Goal: Information Seeking & Learning: Learn about a topic

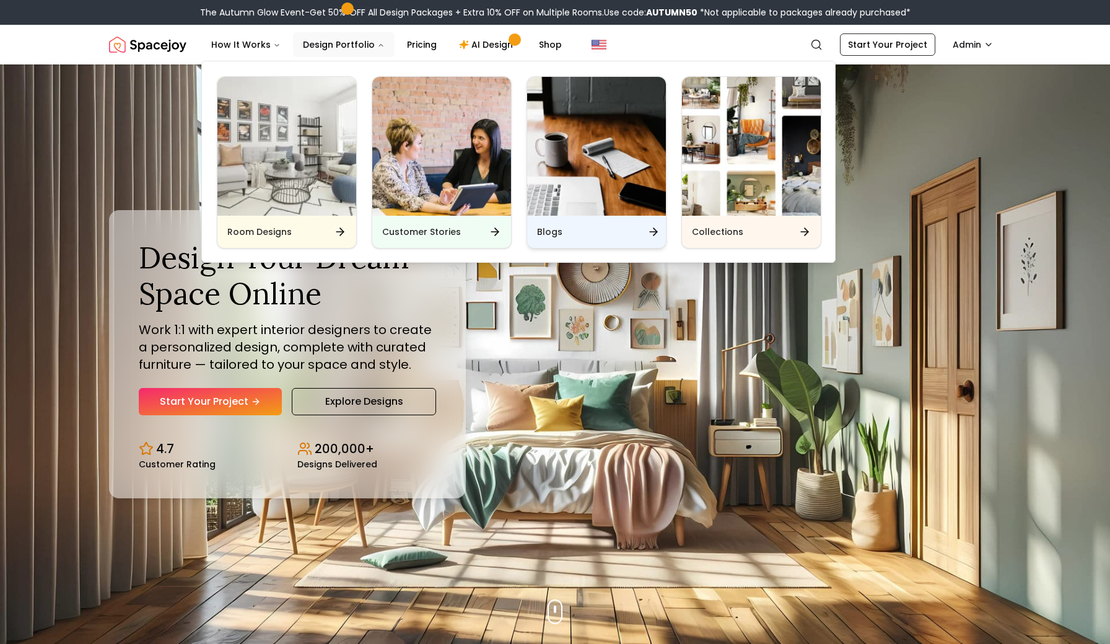
click at [588, 204] on img "Main" at bounding box center [596, 146] width 139 height 139
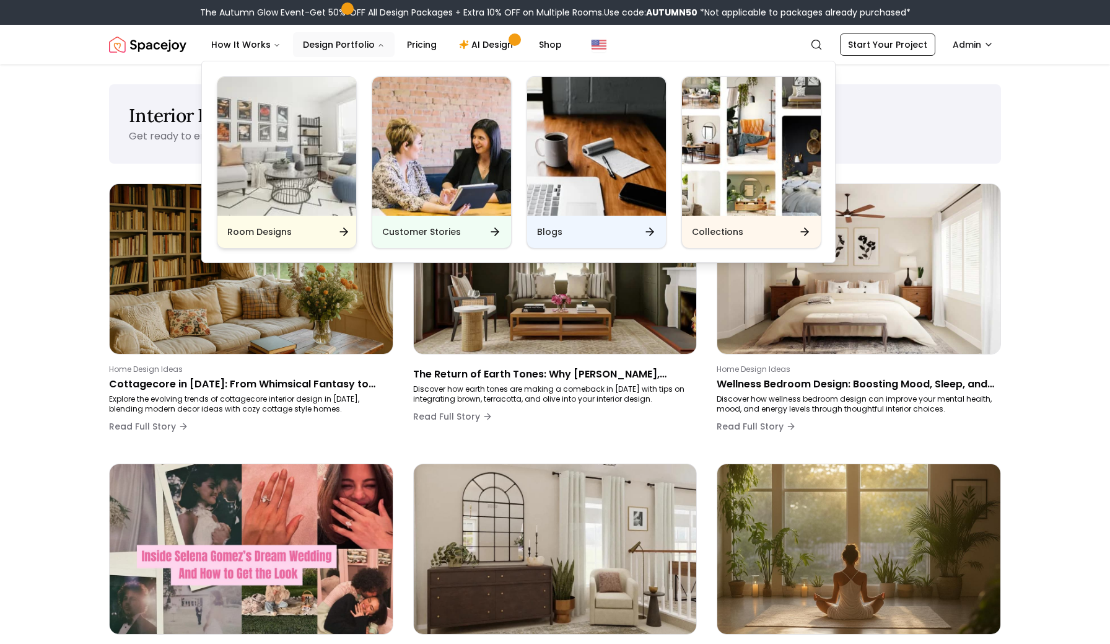
click at [271, 131] on img "Main" at bounding box center [286, 146] width 139 height 139
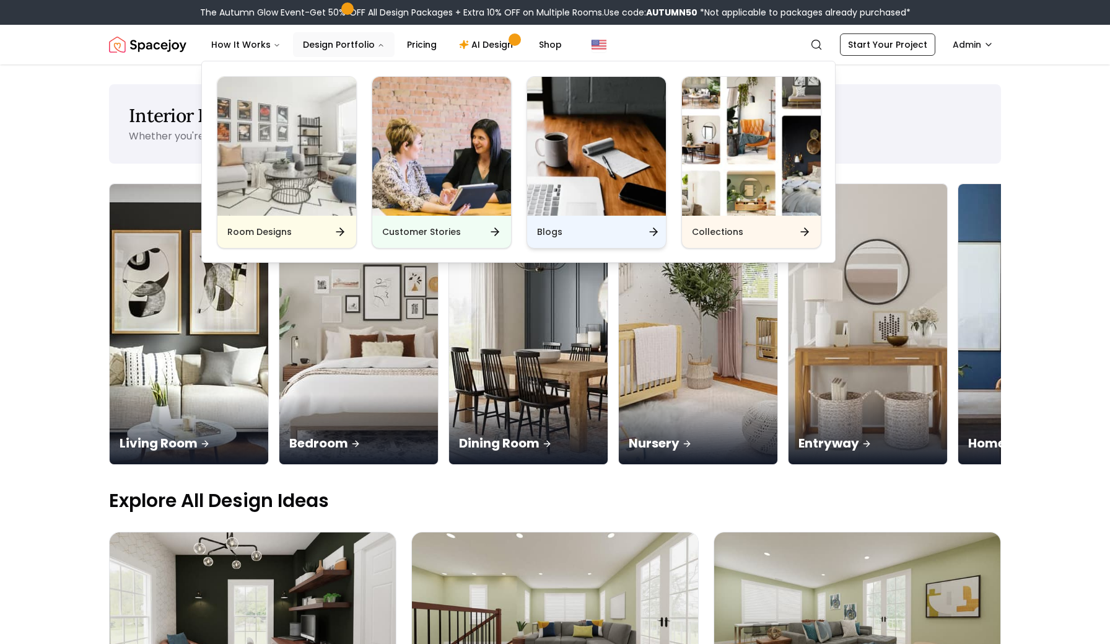
click at [596, 169] on img "Main" at bounding box center [596, 146] width 139 height 139
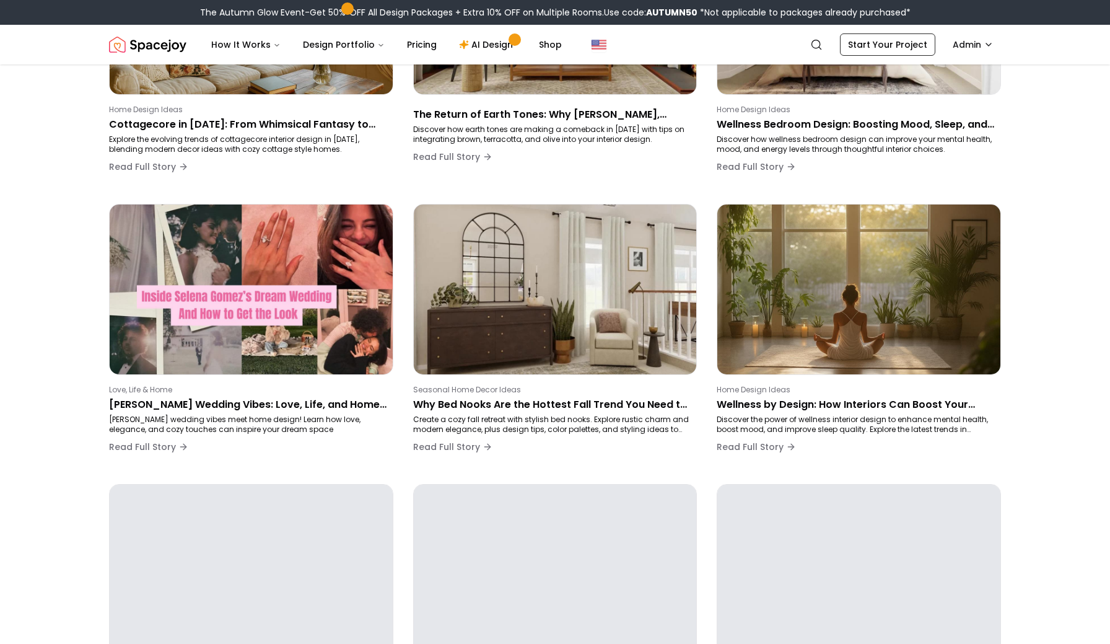
scroll to position [261, 0]
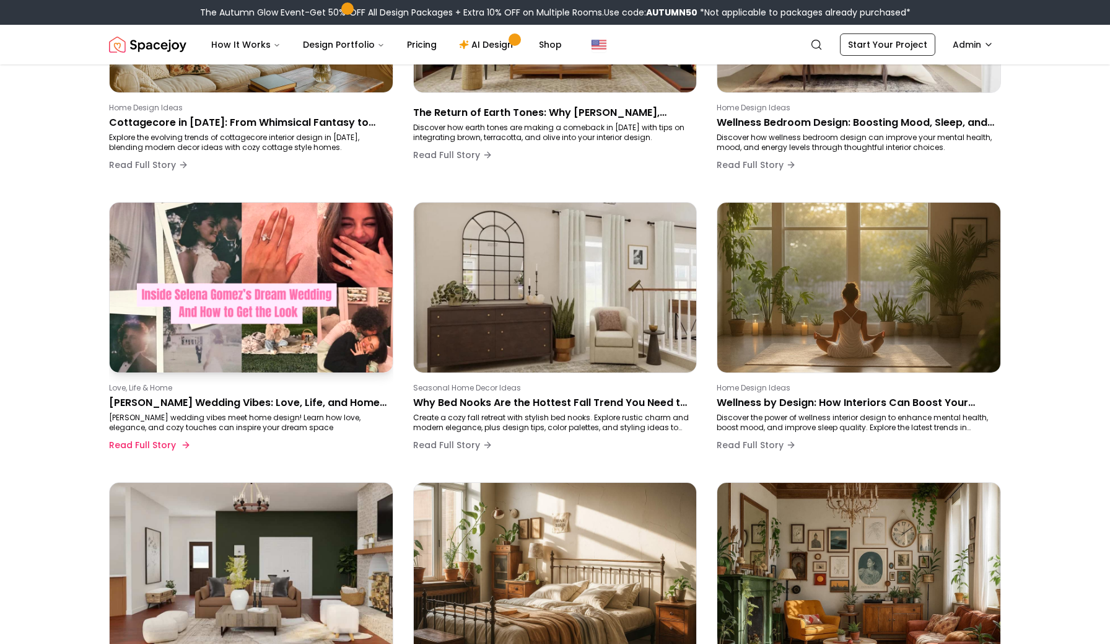
click at [191, 405] on p "Selena Gomez’s Wedding Vibes: Love, Life, and Home Goals We Can Steal" at bounding box center [248, 402] width 279 height 15
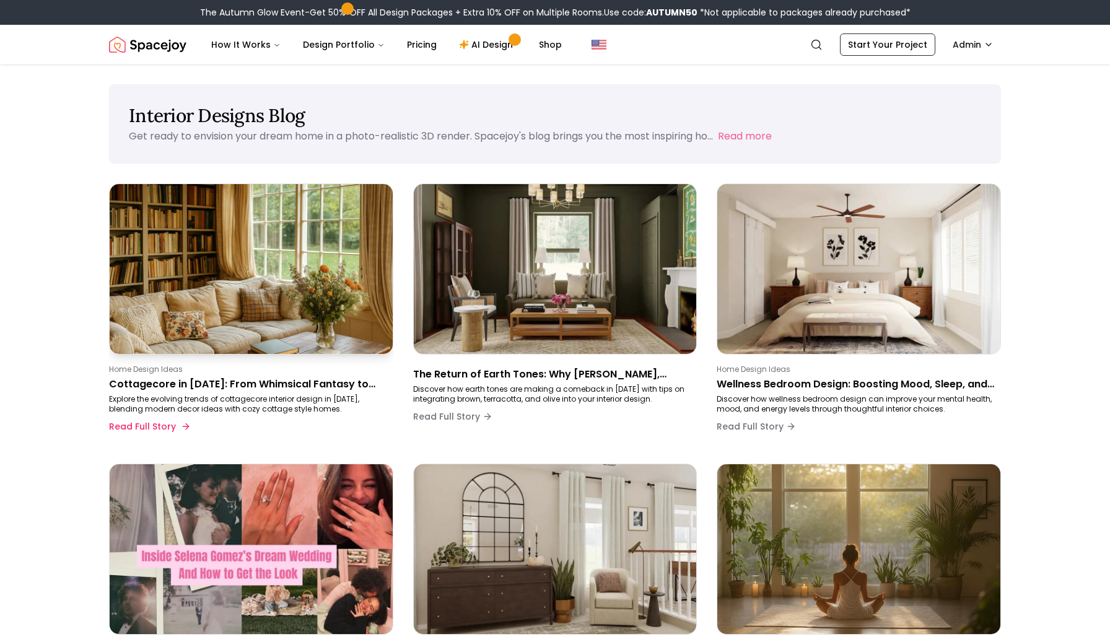
click at [279, 283] on img at bounding box center [251, 269] width 297 height 178
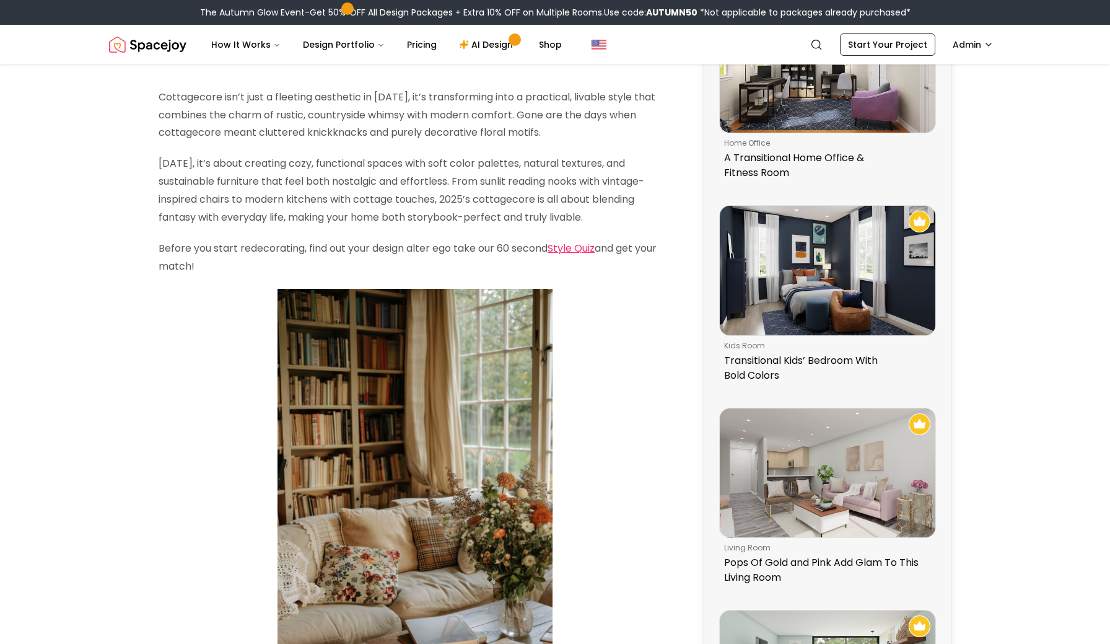
scroll to position [144, 0]
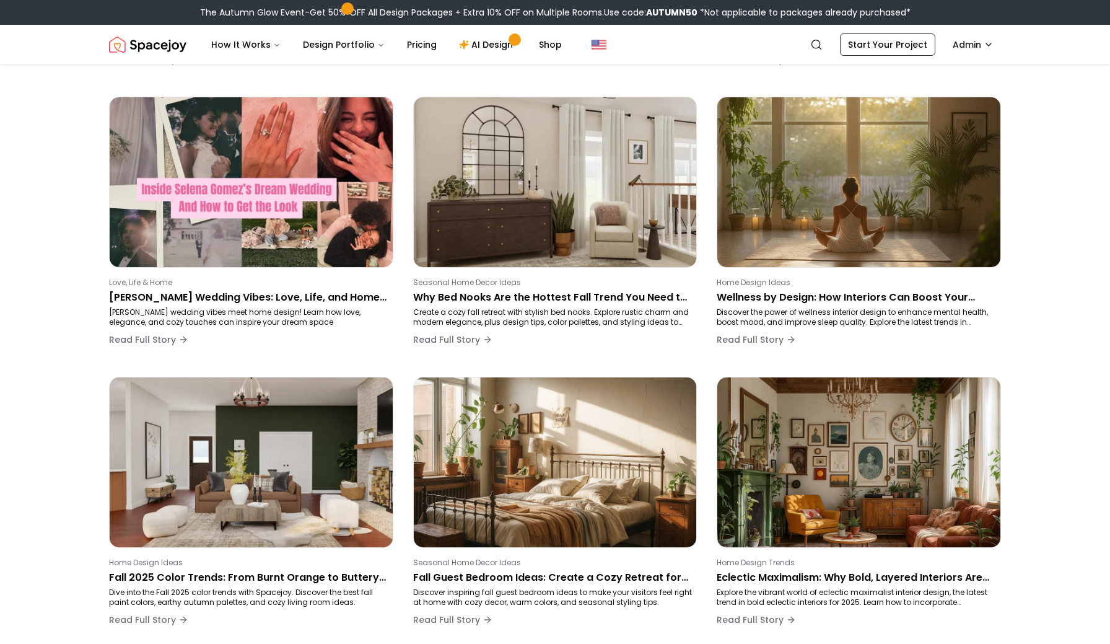
scroll to position [371, 0]
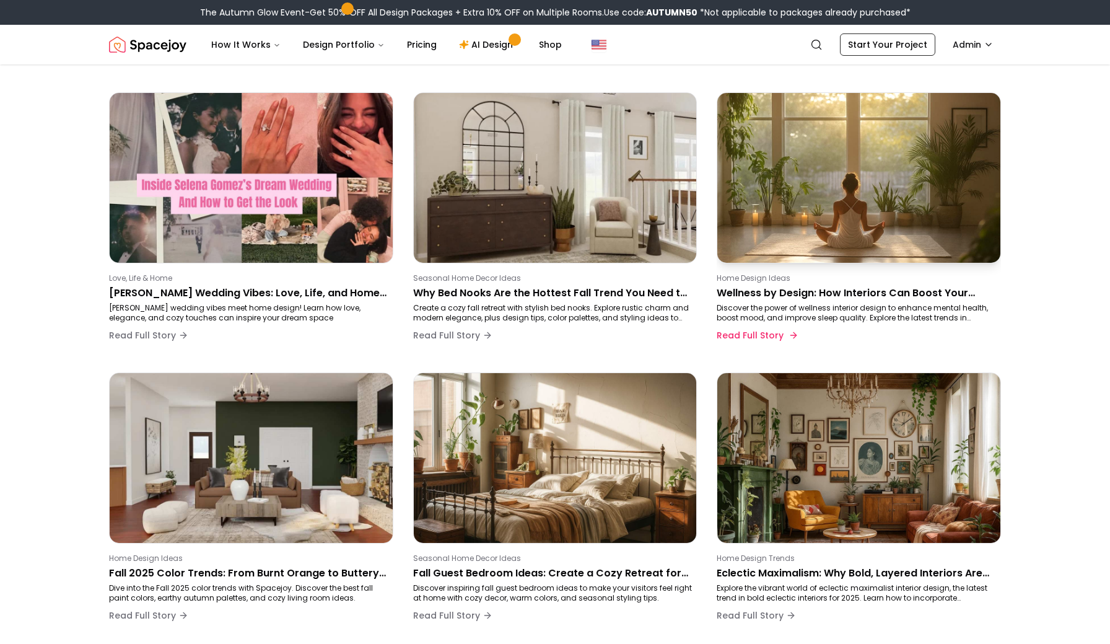
click at [809, 289] on p "Wellness by Design: How Interiors Can Boost Your Mood, Sleep & Energy" at bounding box center [856, 293] width 279 height 15
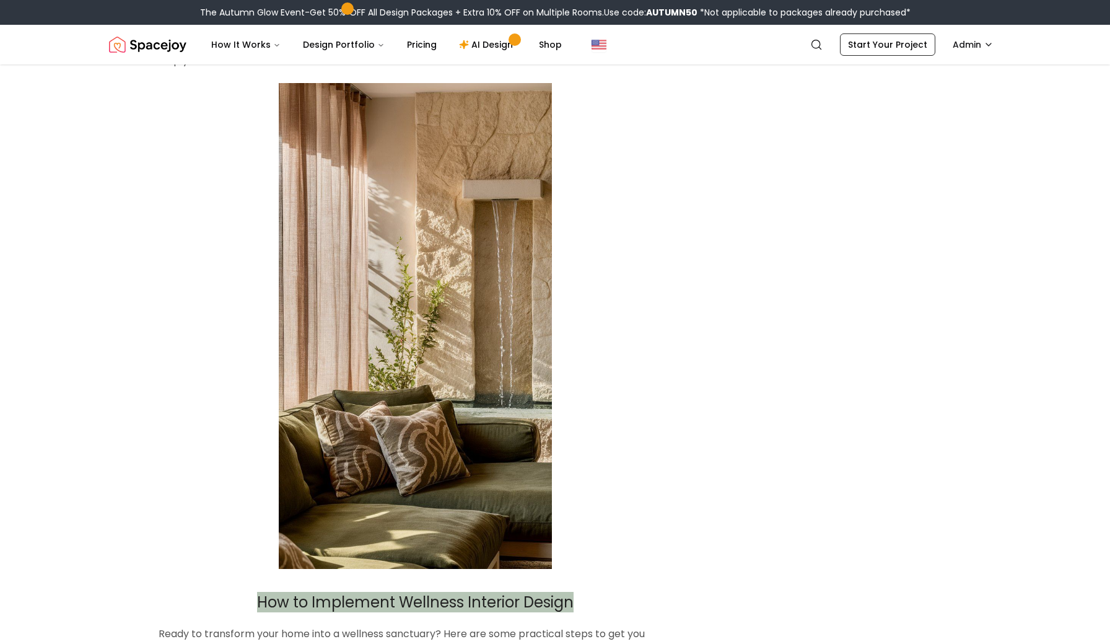
scroll to position [1925, 0]
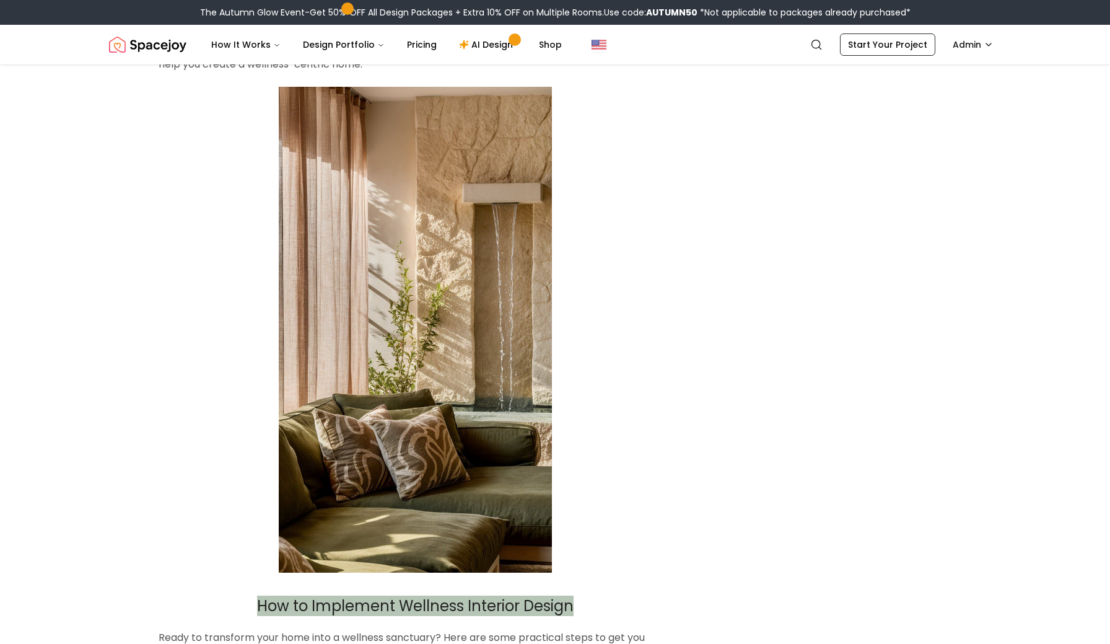
click at [478, 285] on img at bounding box center [415, 330] width 273 height 486
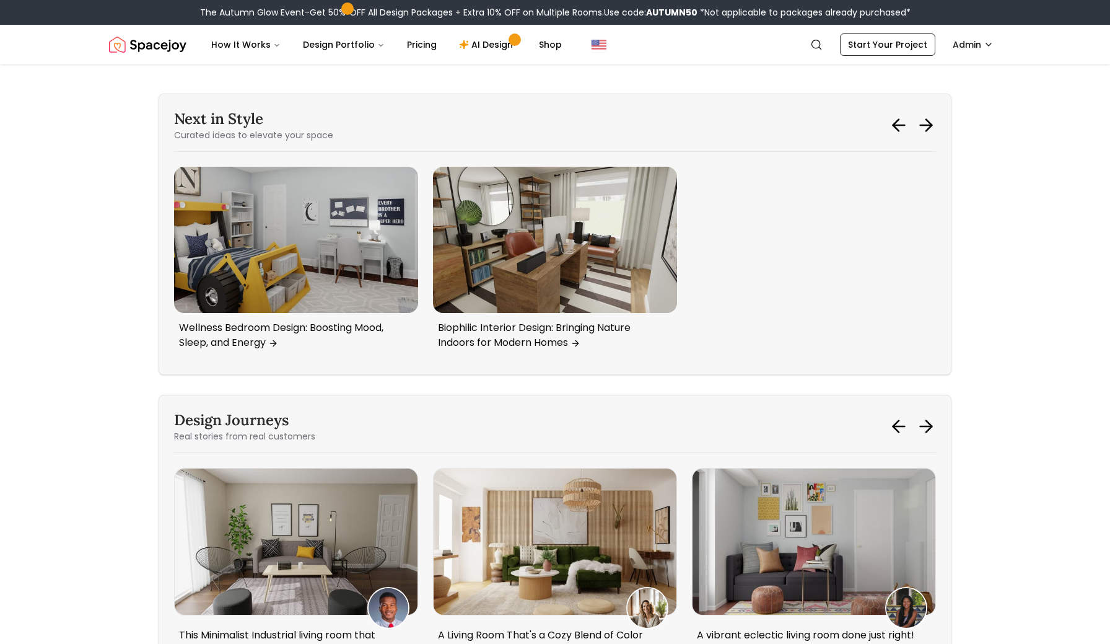
scroll to position [3669, 0]
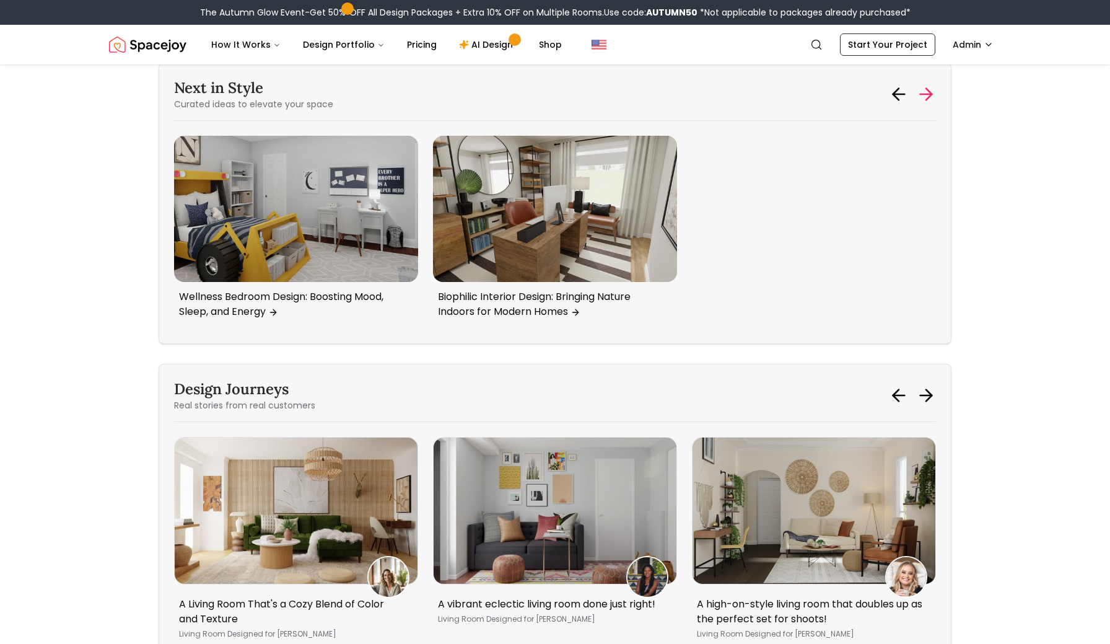
click at [926, 104] on icon at bounding box center [926, 94] width 20 height 20
click at [892, 104] on icon at bounding box center [899, 94] width 20 height 20
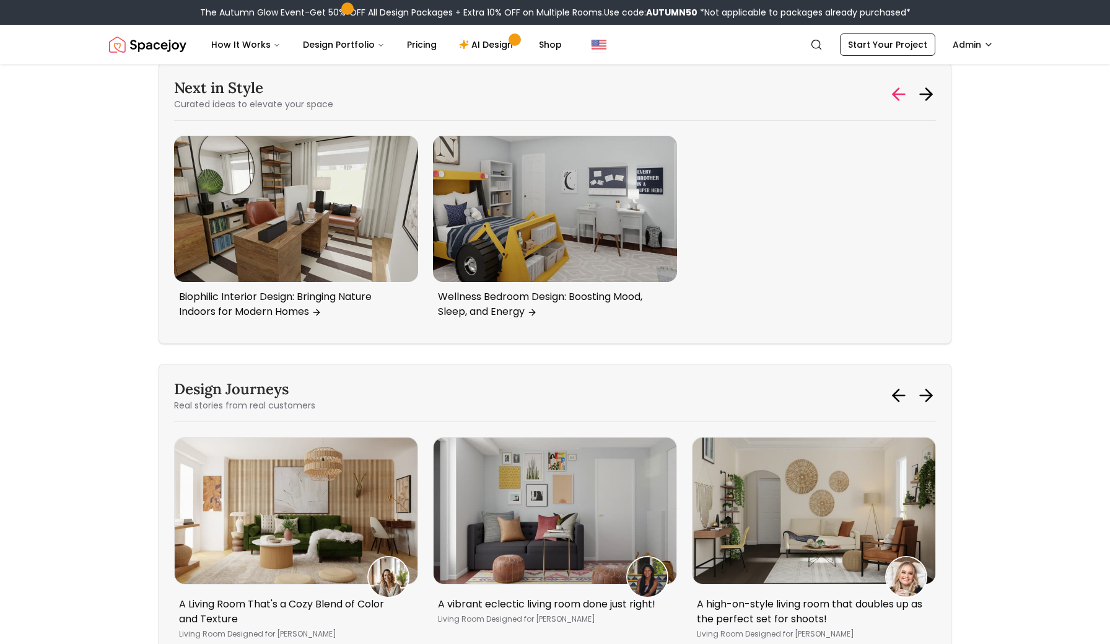
click at [895, 104] on icon at bounding box center [899, 94] width 20 height 20
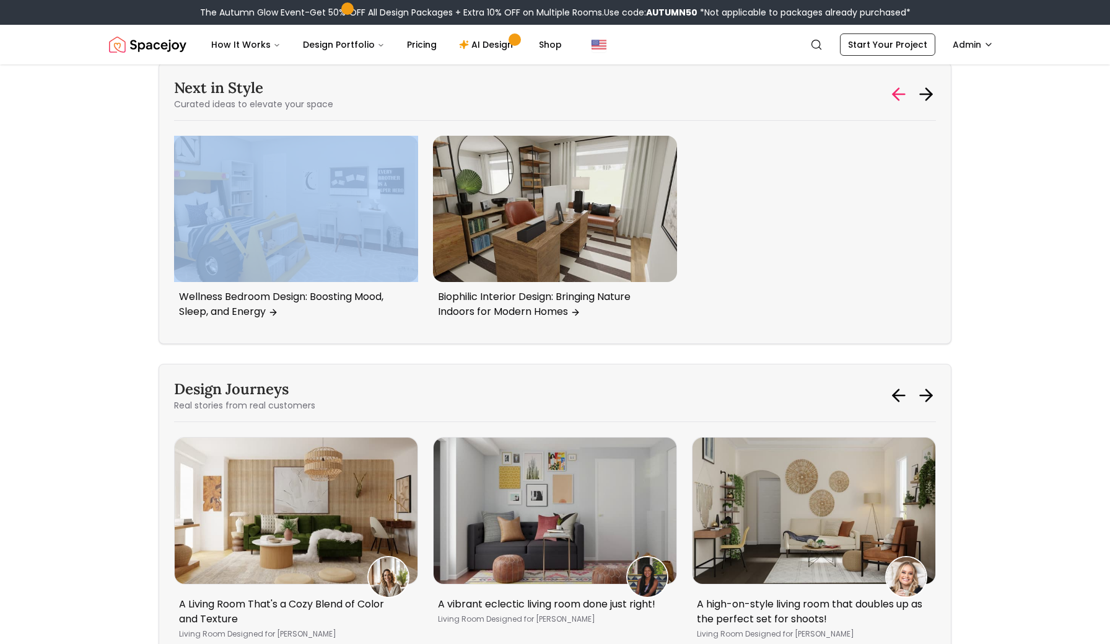
click at [895, 100] on icon at bounding box center [896, 95] width 6 height 12
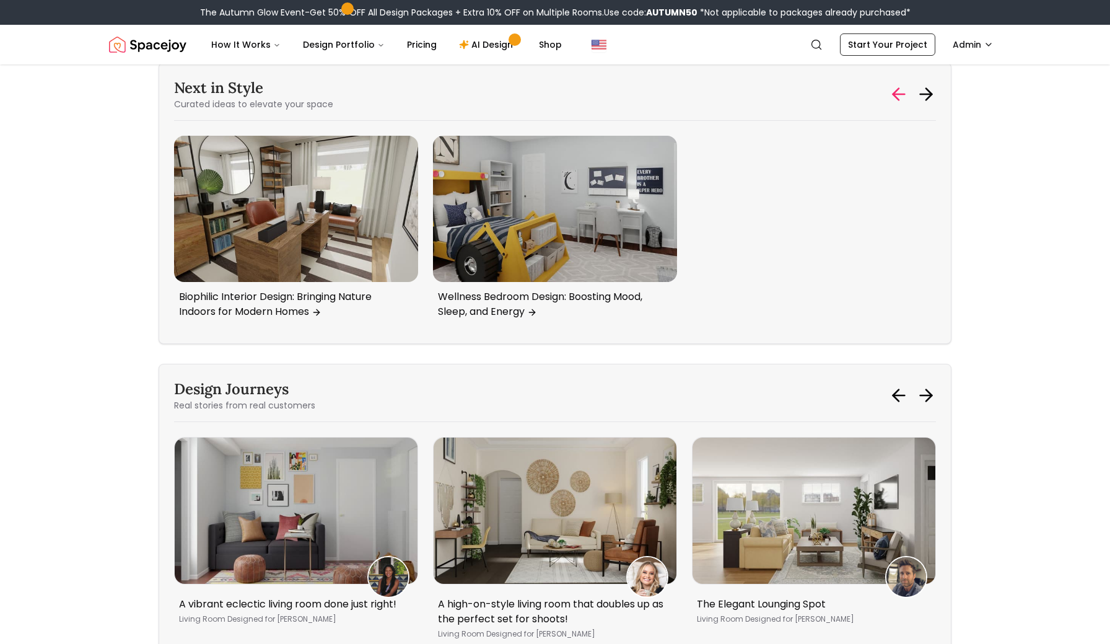
click at [895, 100] on icon at bounding box center [896, 95] width 6 height 12
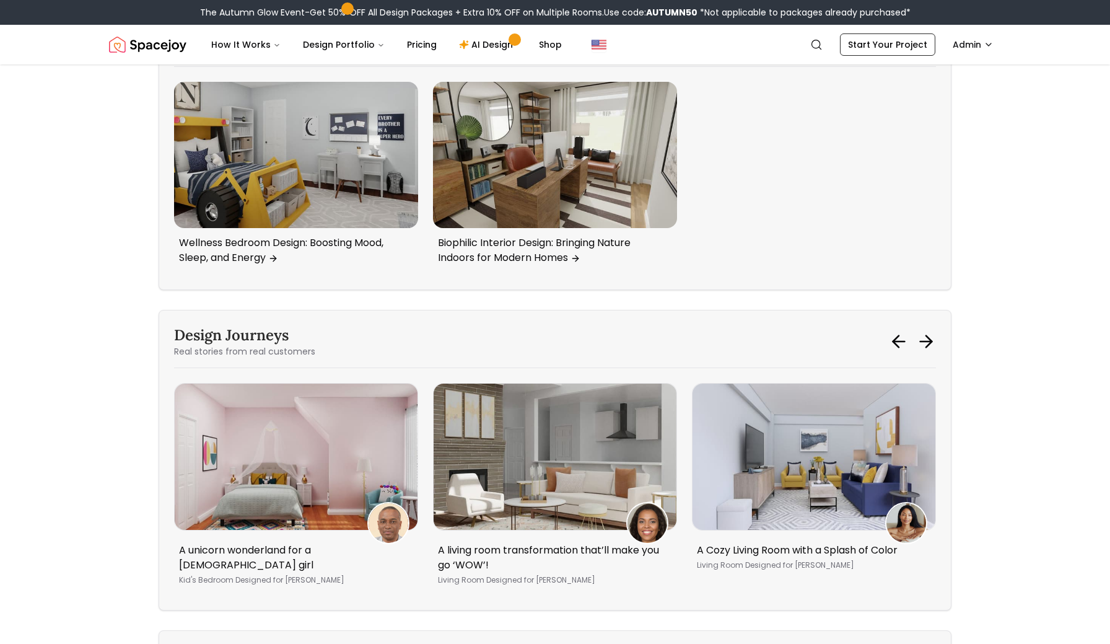
scroll to position [3623, 0]
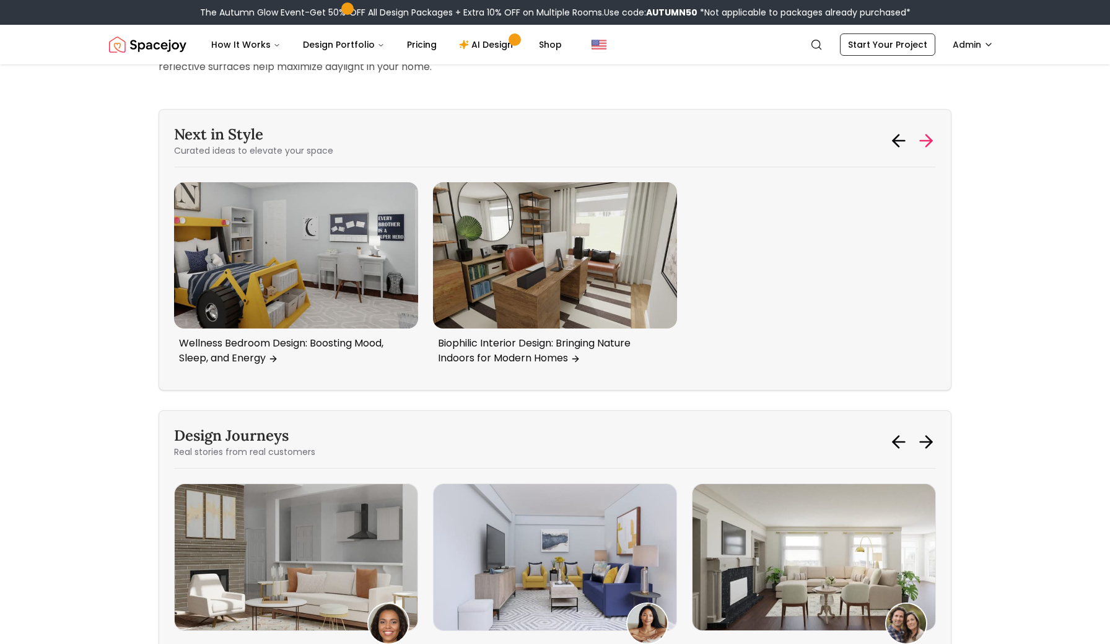
click at [933, 151] on icon at bounding box center [926, 141] width 20 height 20
click at [887, 157] on div "Next in Style Curated ideas to elevate your space" at bounding box center [555, 141] width 762 height 32
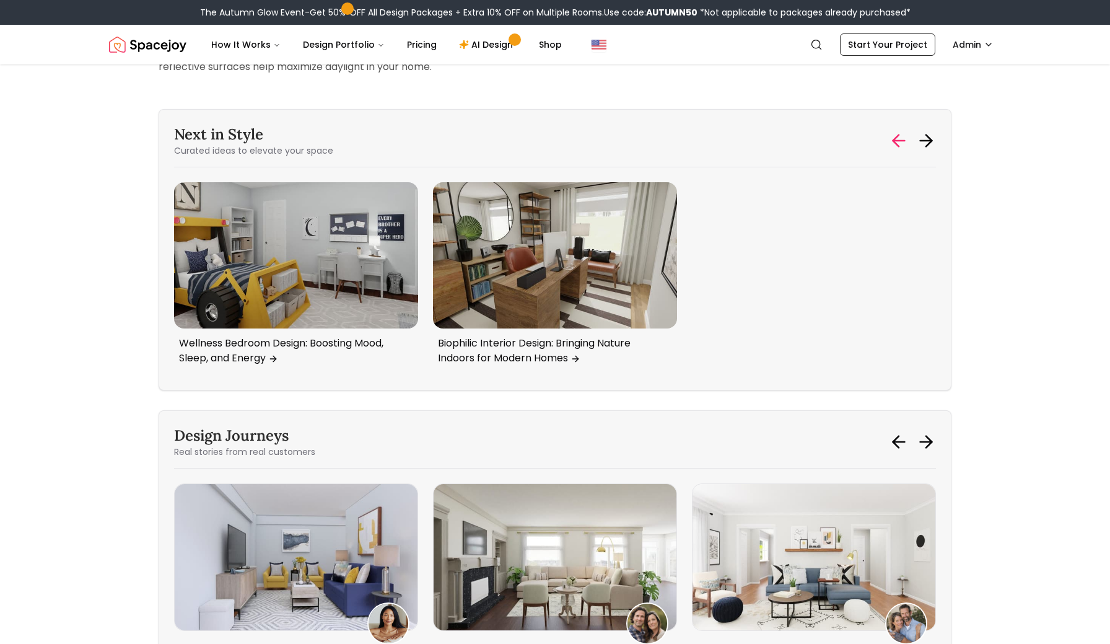
click at [893, 147] on icon at bounding box center [896, 141] width 6 height 12
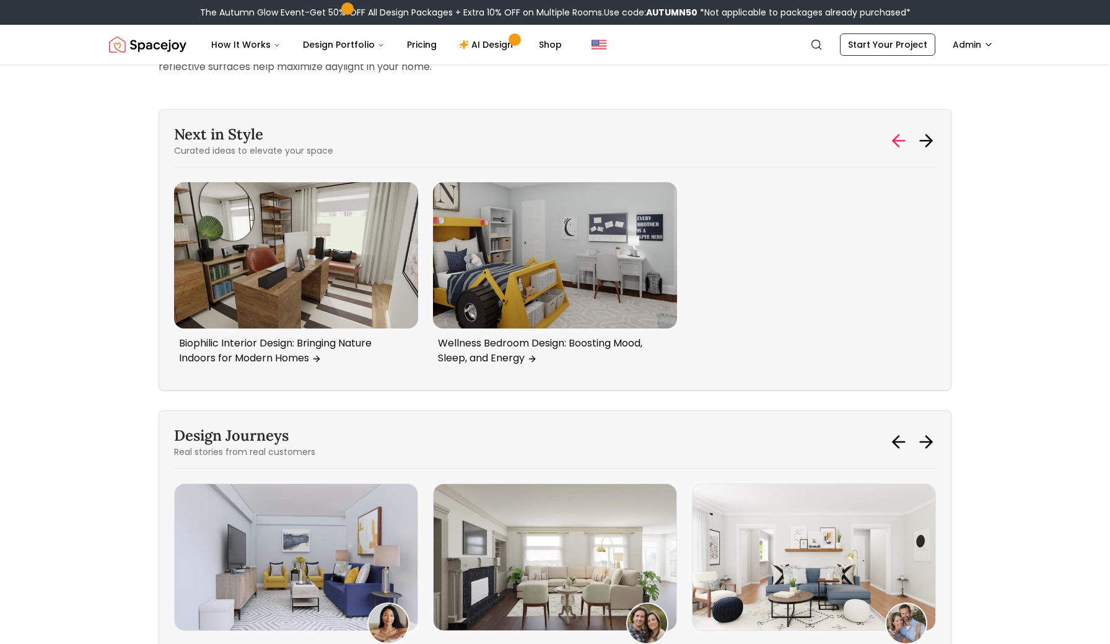
click at [893, 147] on icon at bounding box center [896, 141] width 6 height 12
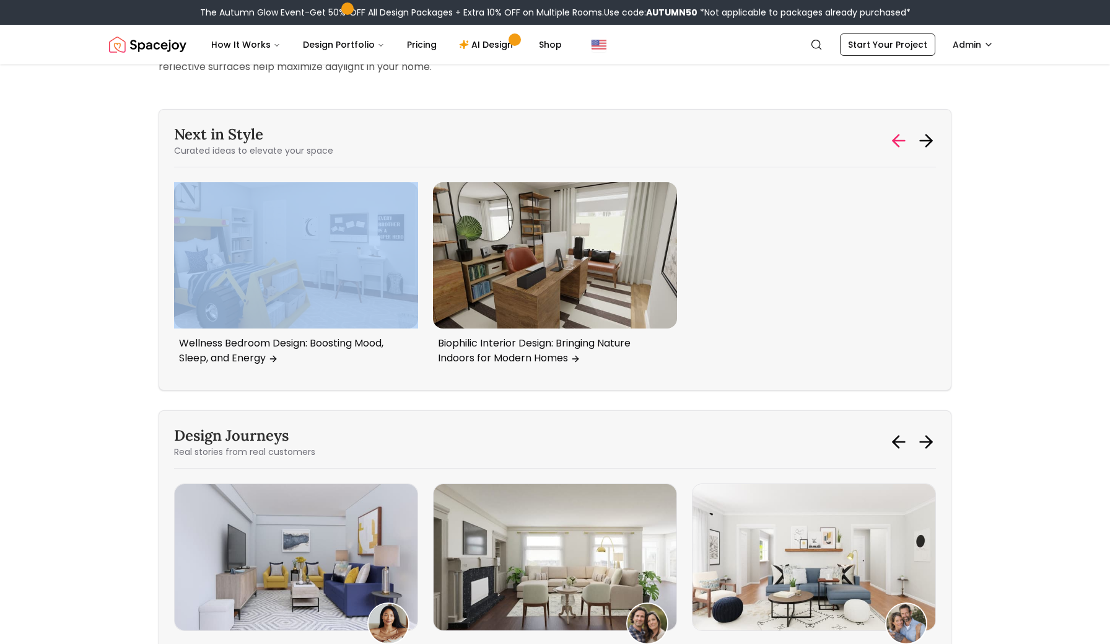
click at [893, 147] on icon at bounding box center [896, 141] width 6 height 12
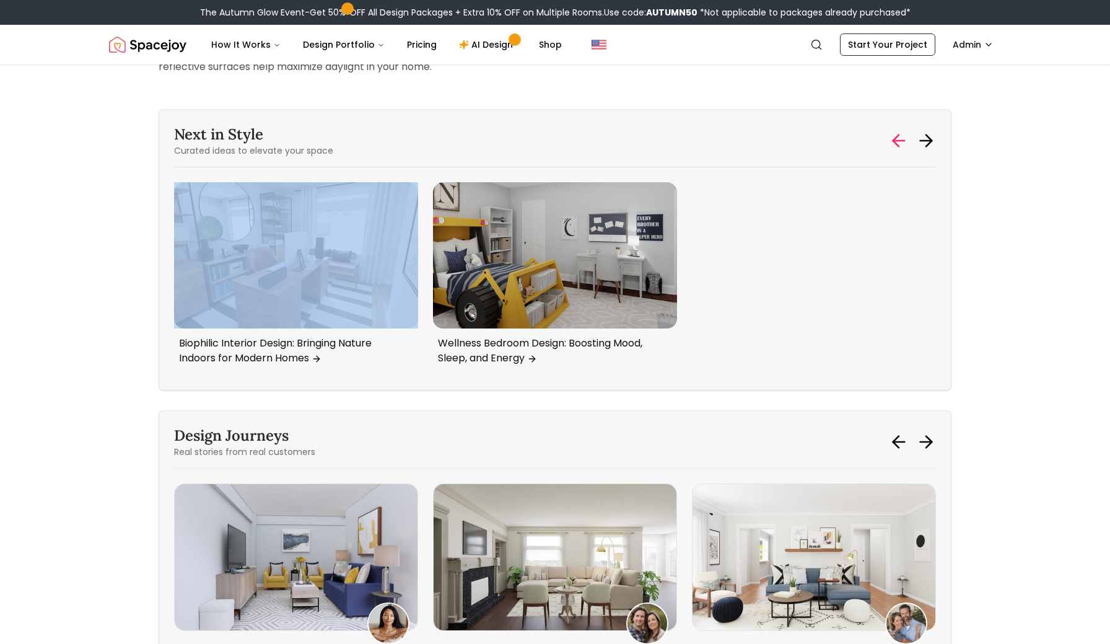
click at [893, 147] on icon at bounding box center [896, 141] width 6 height 12
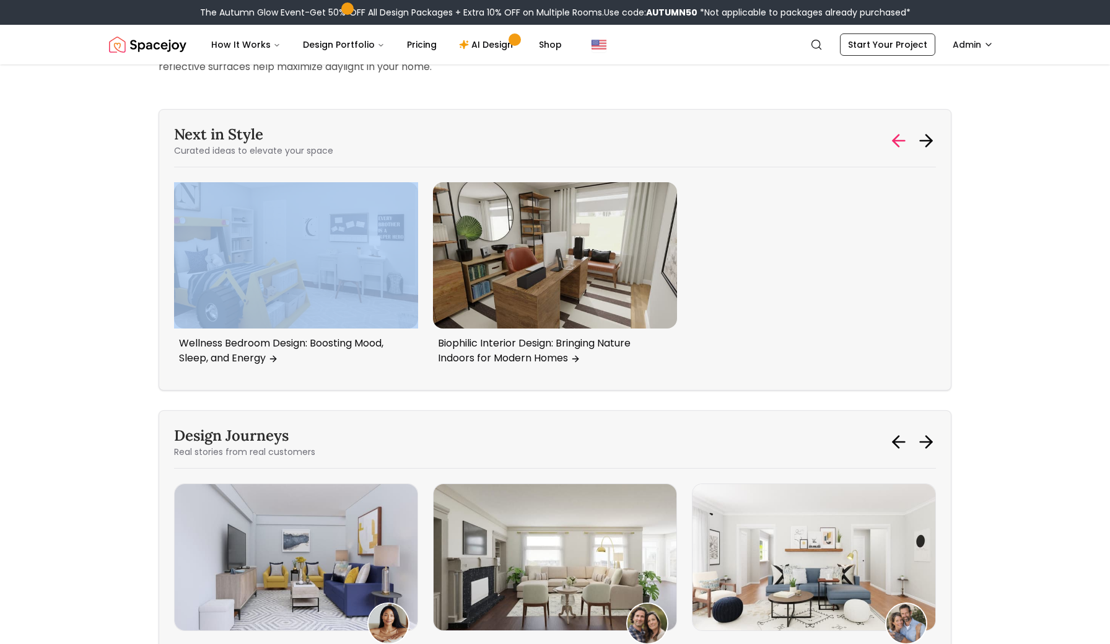
click at [893, 147] on icon at bounding box center [896, 141] width 6 height 12
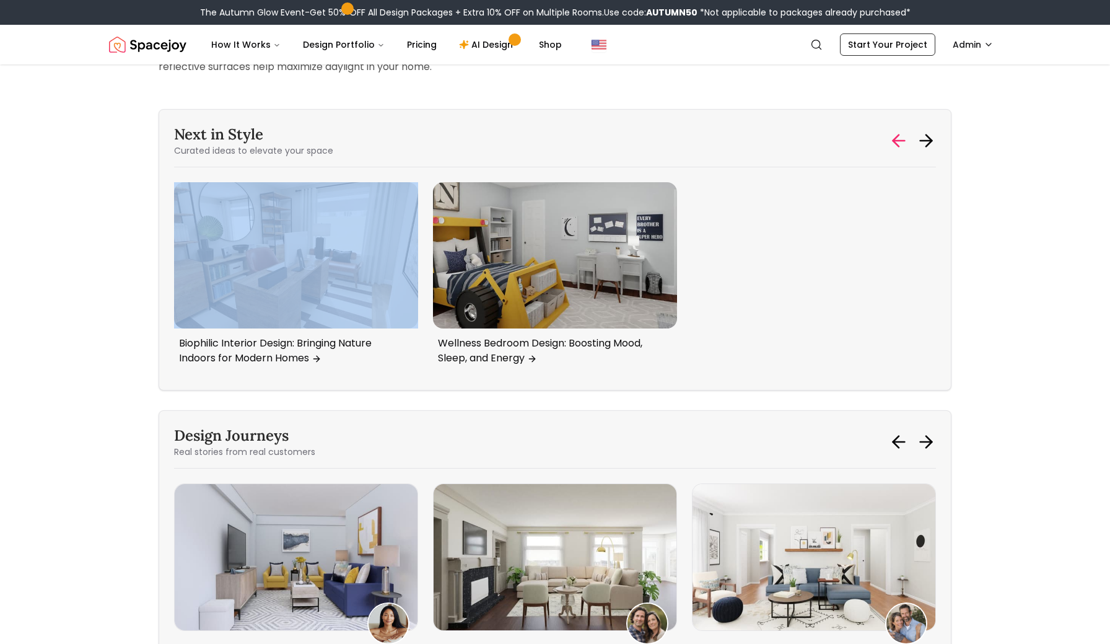
click at [893, 147] on icon at bounding box center [896, 141] width 6 height 12
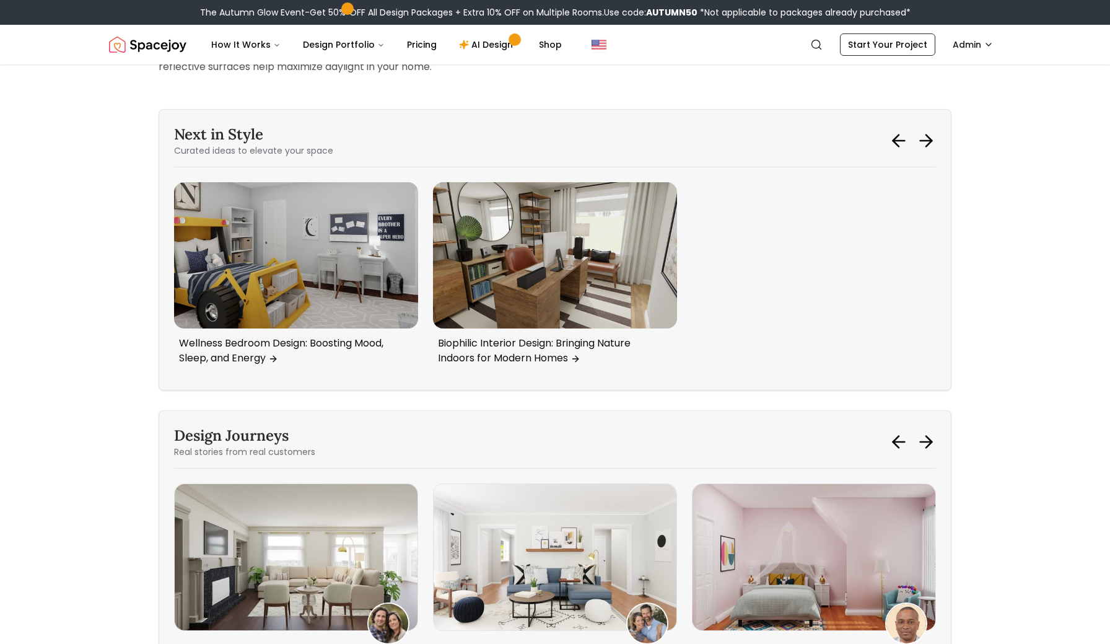
click at [885, 146] on div "Next in Style Curated ideas to elevate your space" at bounding box center [555, 141] width 762 height 32
click at [895, 151] on icon at bounding box center [899, 141] width 20 height 20
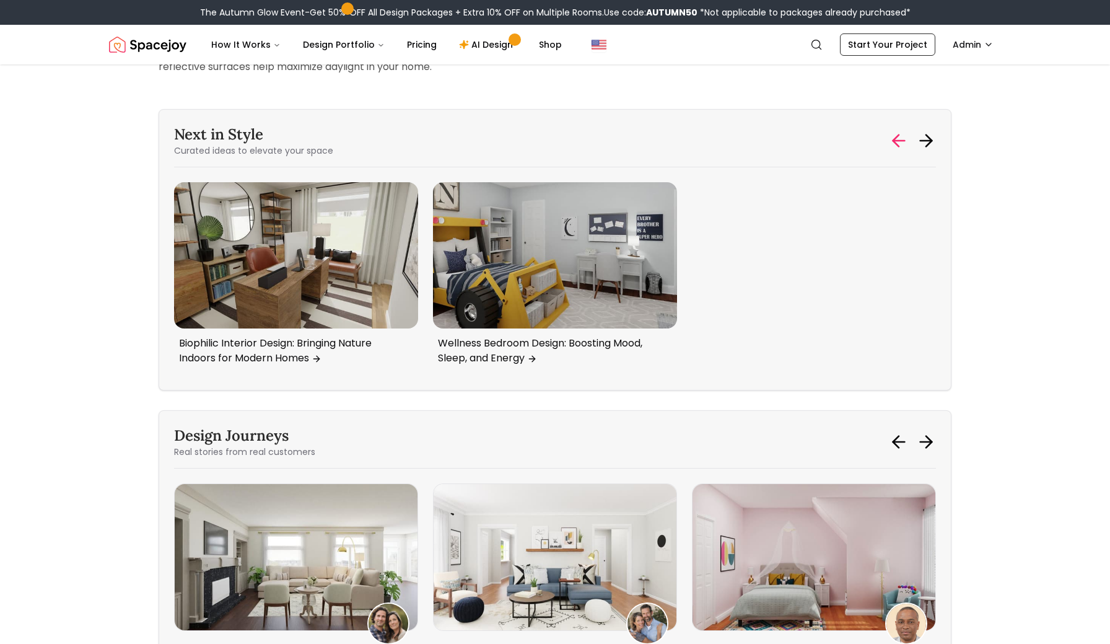
click at [892, 151] on icon at bounding box center [899, 141] width 20 height 20
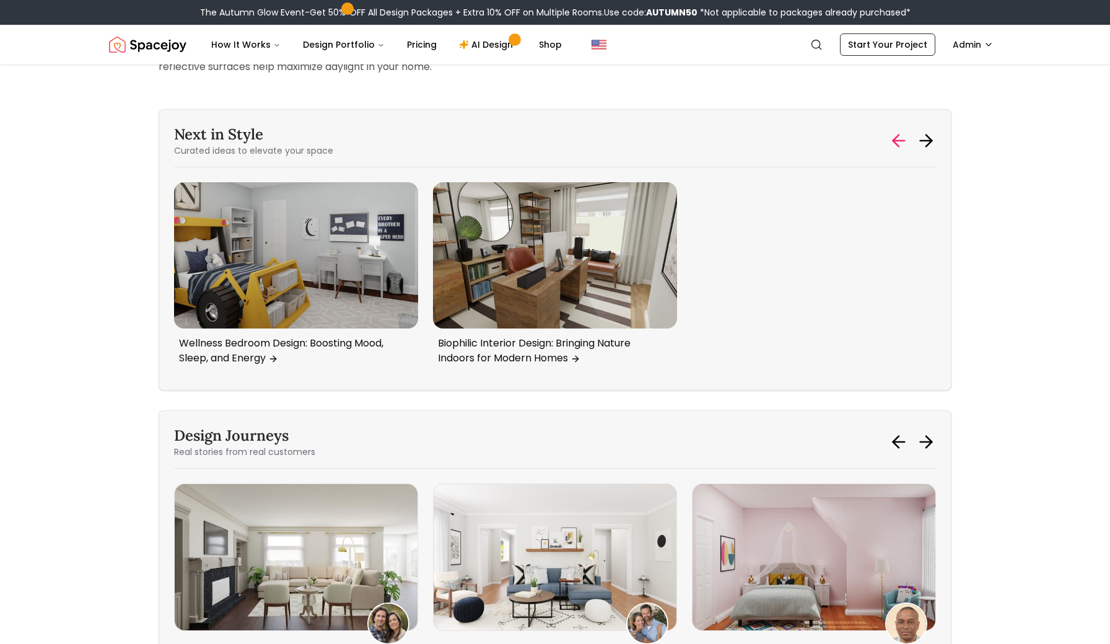
click at [901, 151] on icon at bounding box center [899, 141] width 20 height 20
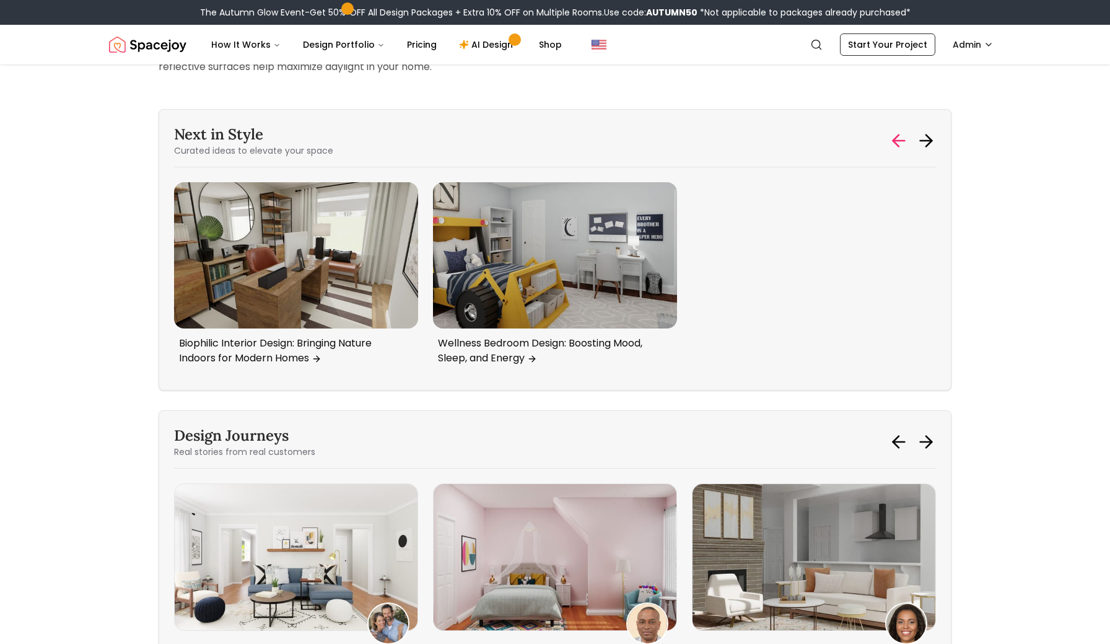
click at [901, 151] on icon at bounding box center [899, 141] width 20 height 20
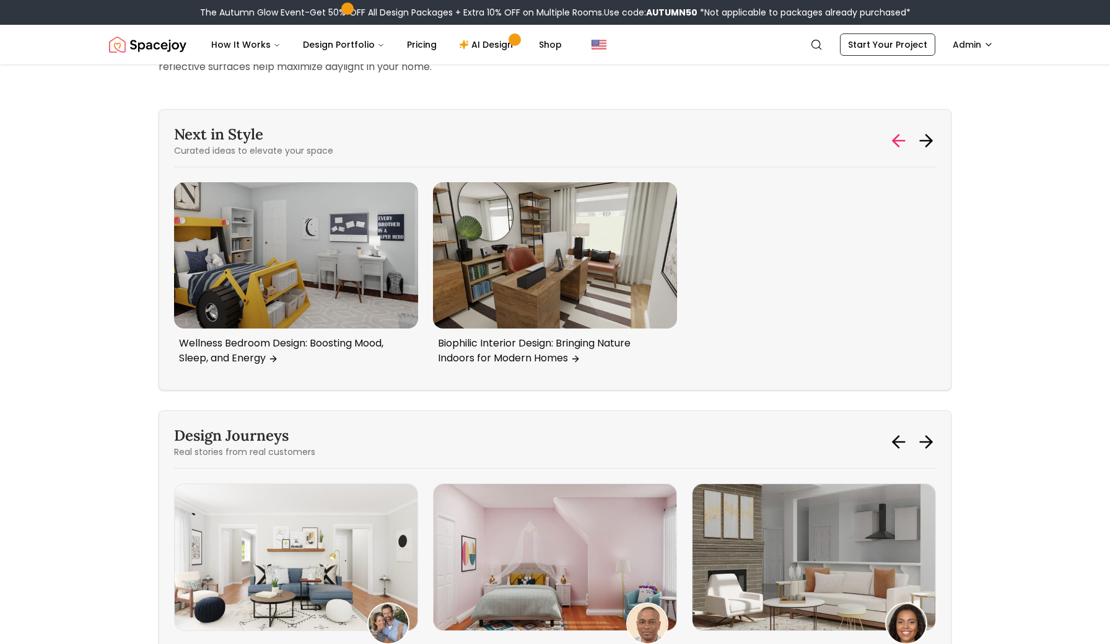
click at [901, 151] on icon at bounding box center [899, 141] width 20 height 20
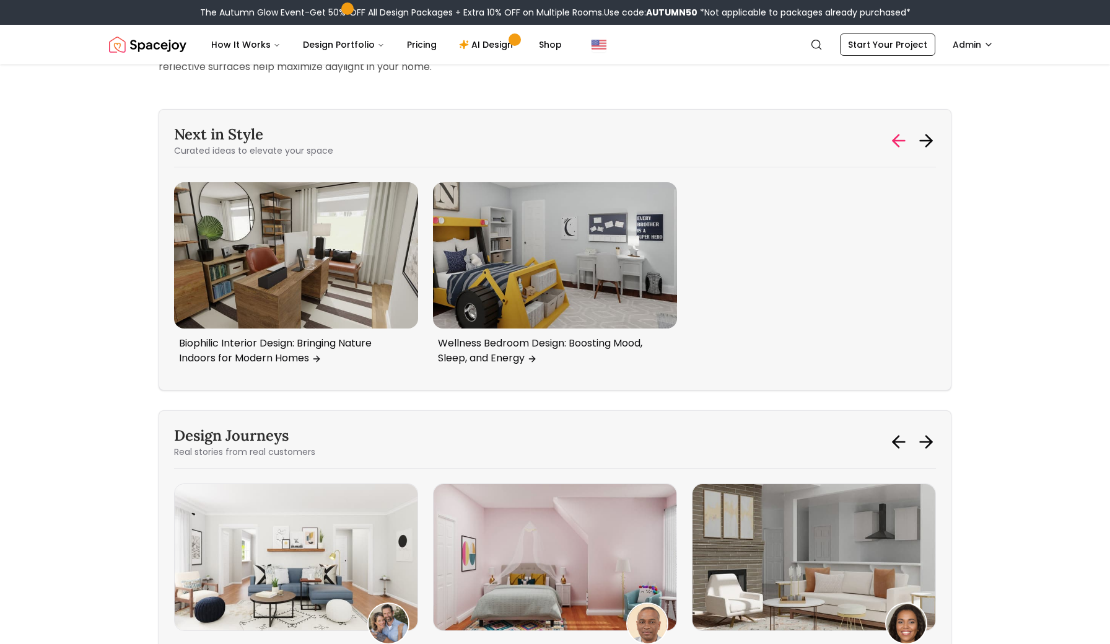
click at [901, 151] on icon at bounding box center [899, 141] width 20 height 20
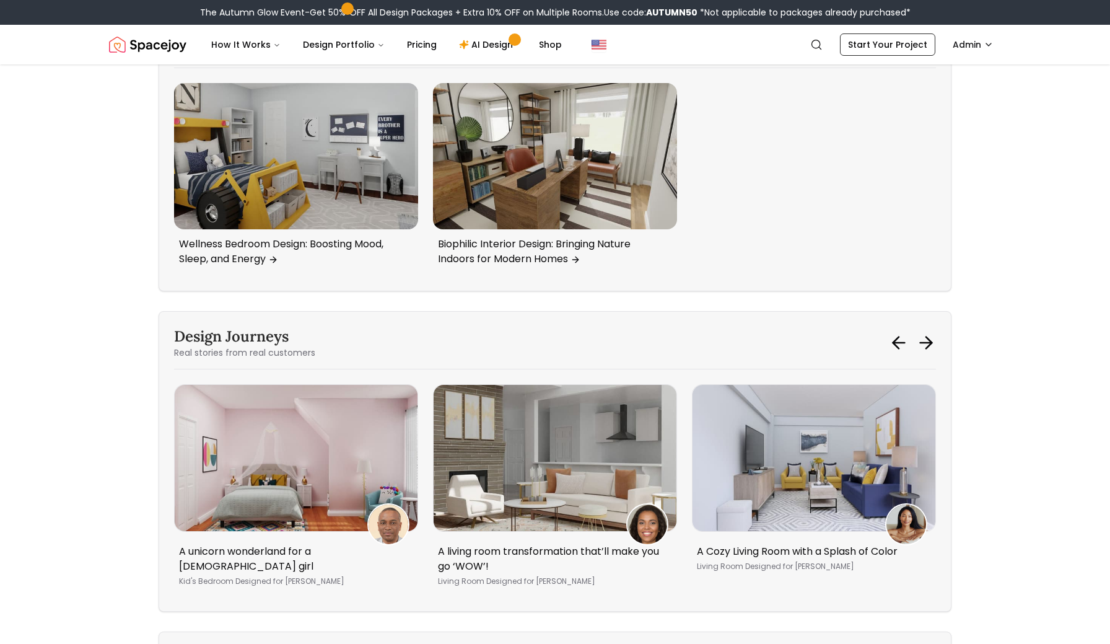
scroll to position [3816, 0]
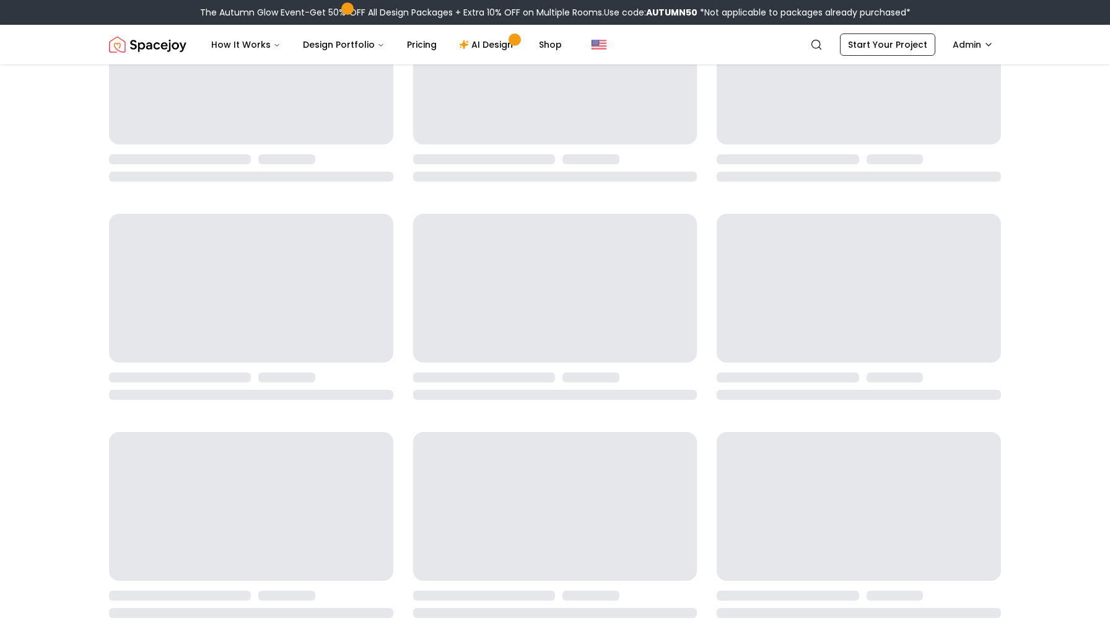
scroll to position [371, 0]
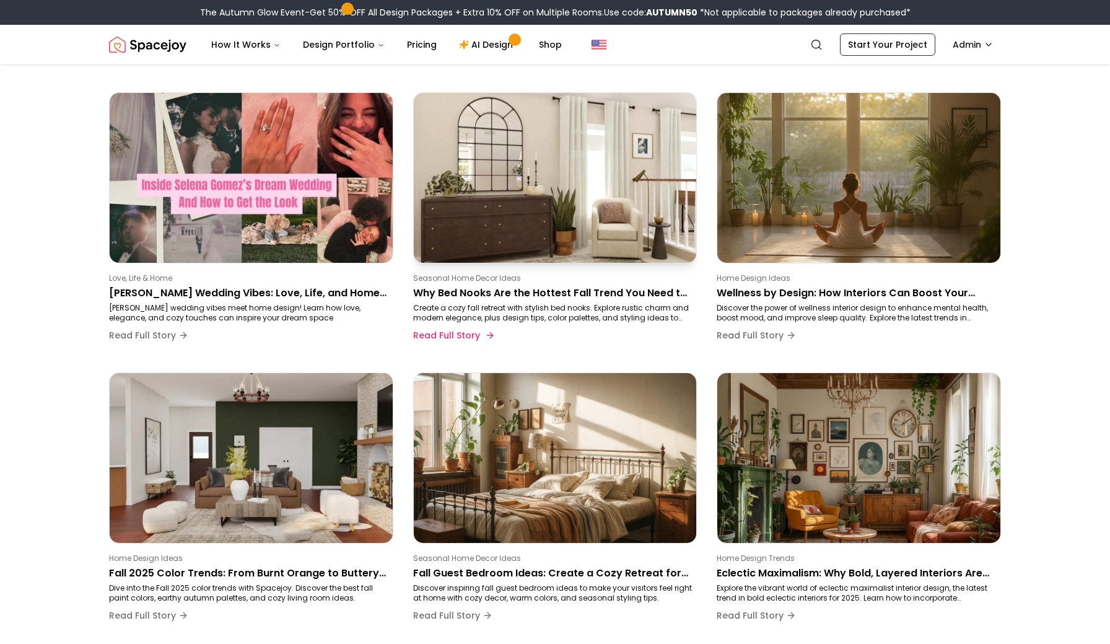
click at [499, 233] on img at bounding box center [554, 178] width 297 height 178
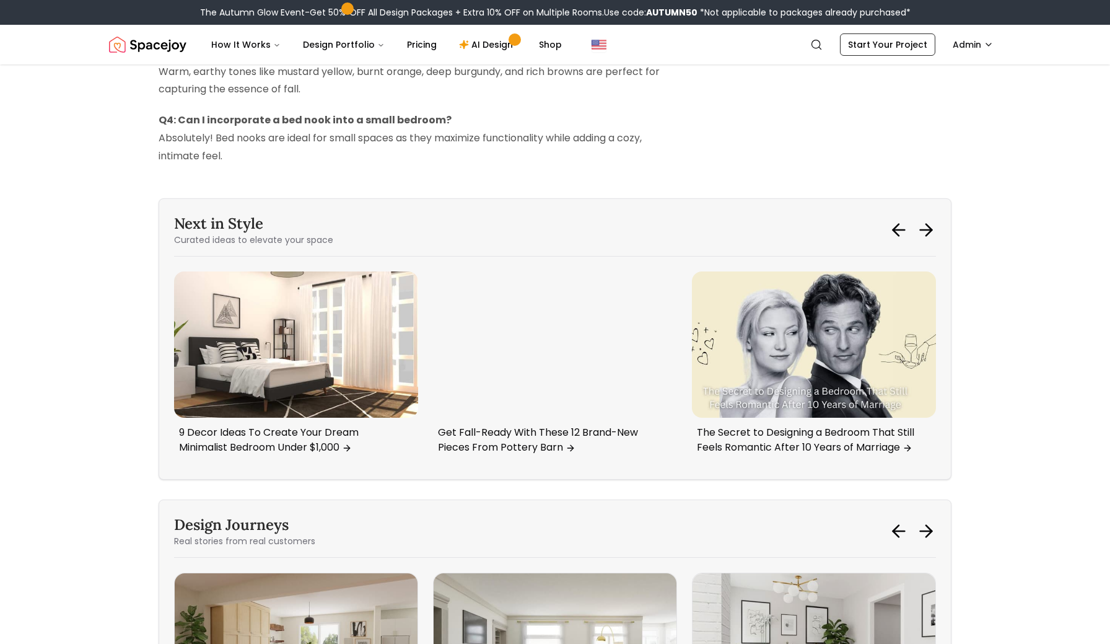
scroll to position [2595, 0]
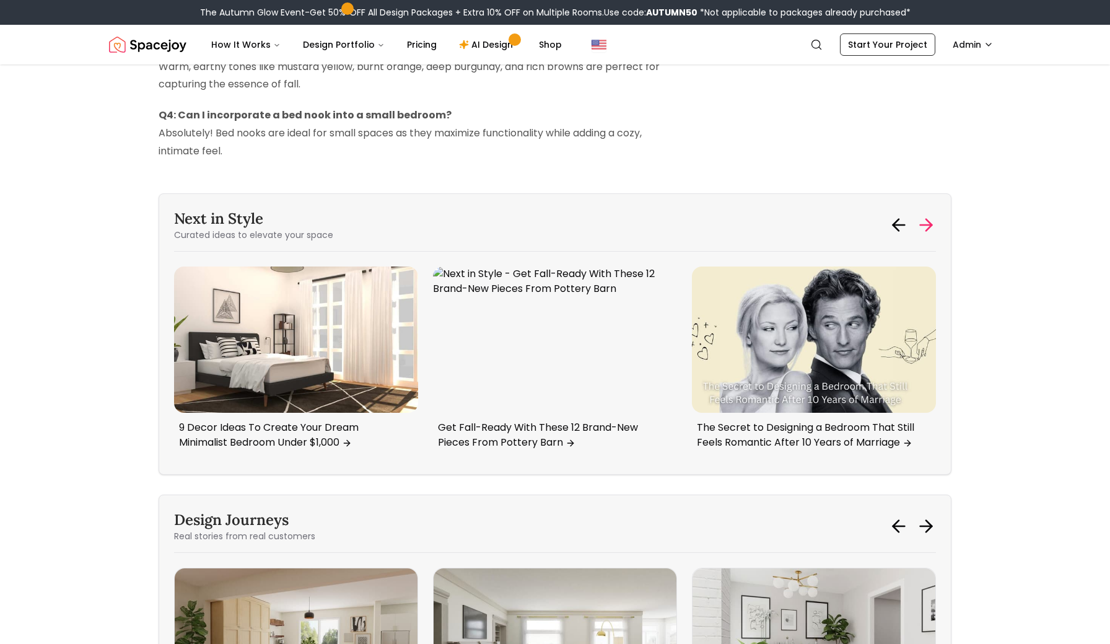
click at [924, 226] on icon at bounding box center [926, 225] width 20 height 20
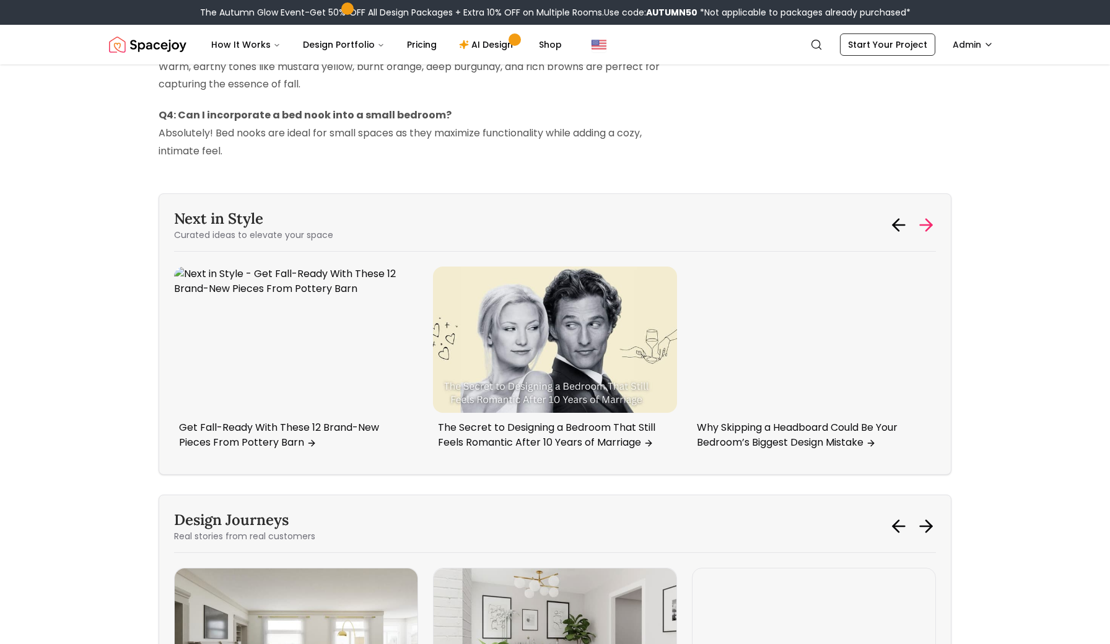
click at [924, 226] on icon at bounding box center [926, 225] width 20 height 20
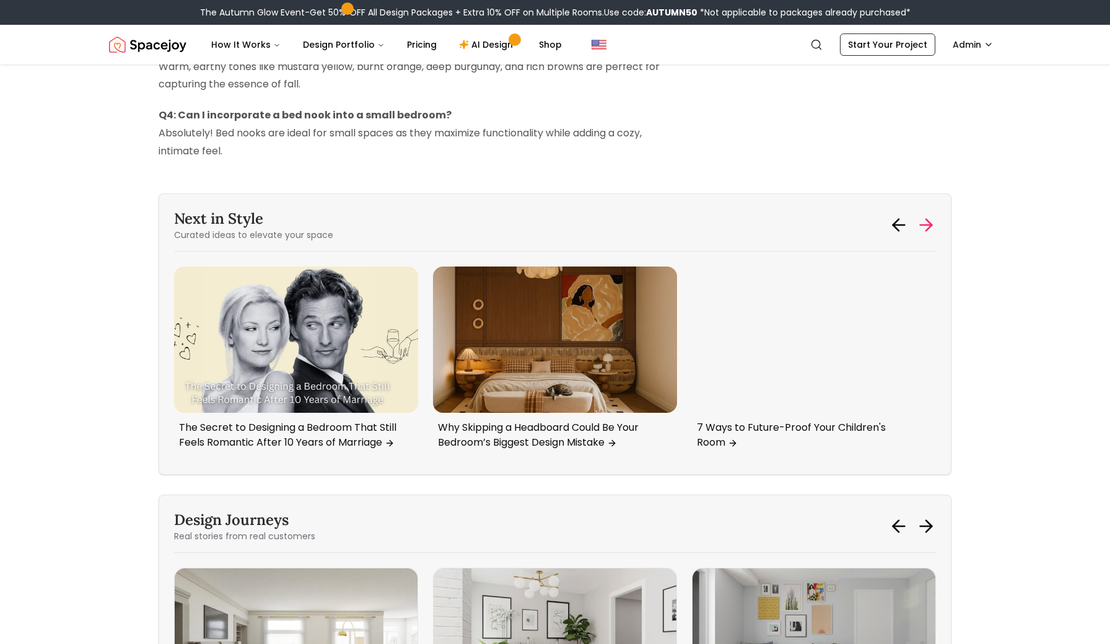
click at [924, 226] on icon at bounding box center [926, 225] width 20 height 20
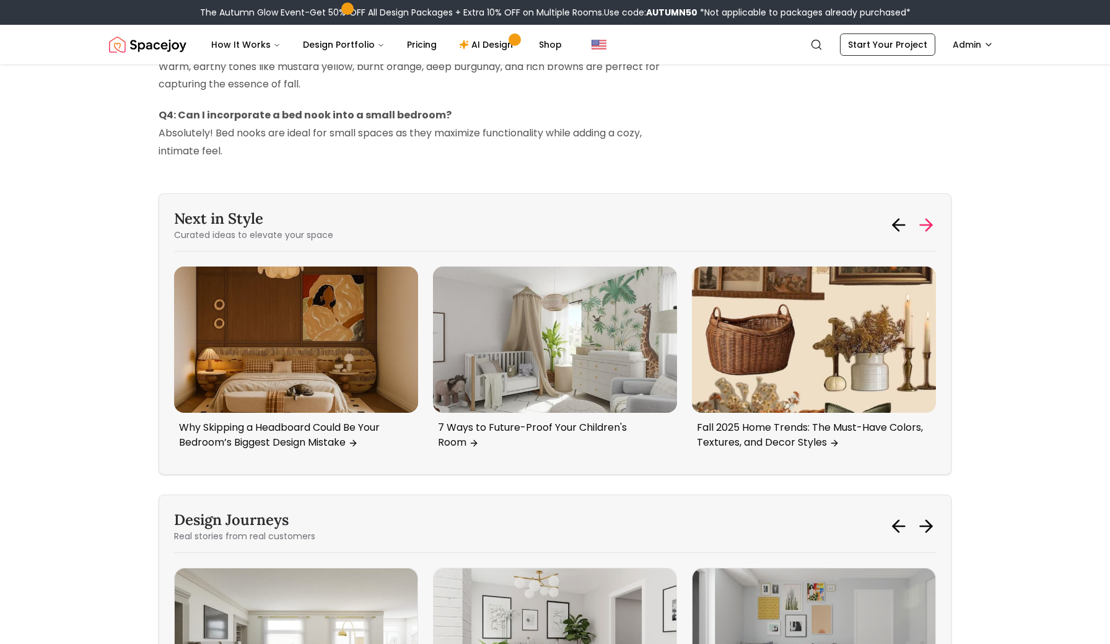
click at [924, 226] on icon at bounding box center [926, 225] width 20 height 20
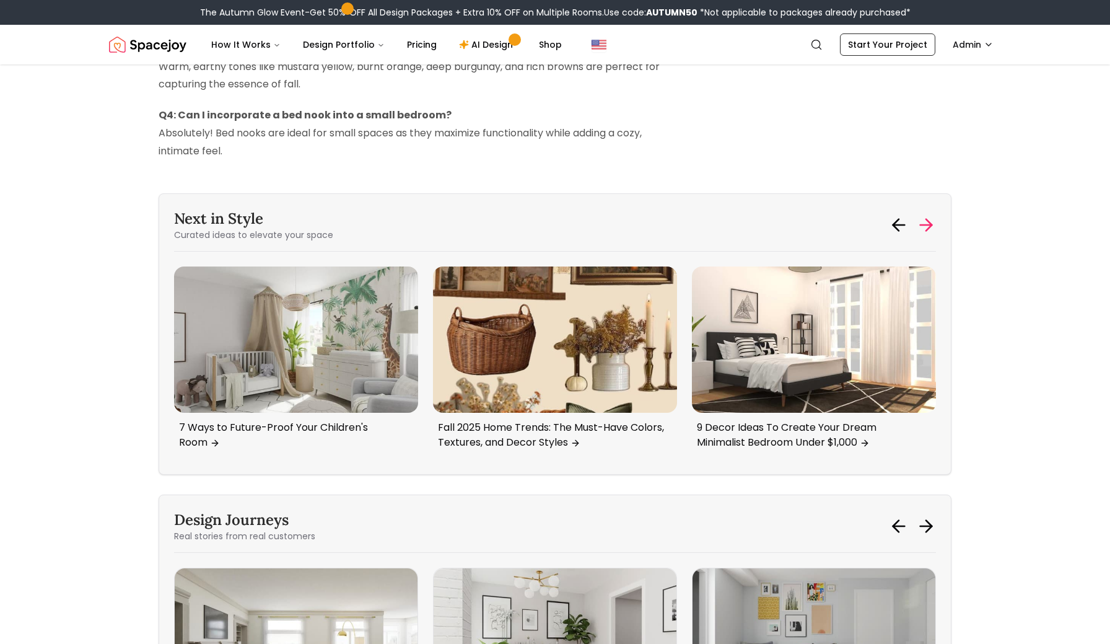
click at [924, 226] on icon at bounding box center [926, 225] width 20 height 20
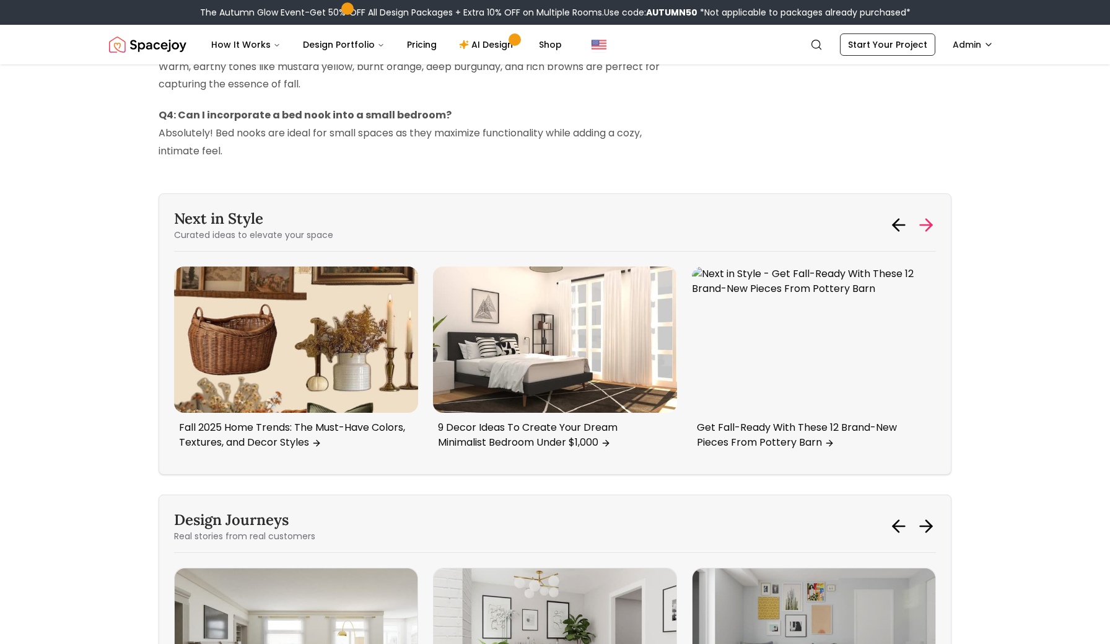
click at [924, 226] on icon at bounding box center [926, 225] width 20 height 20
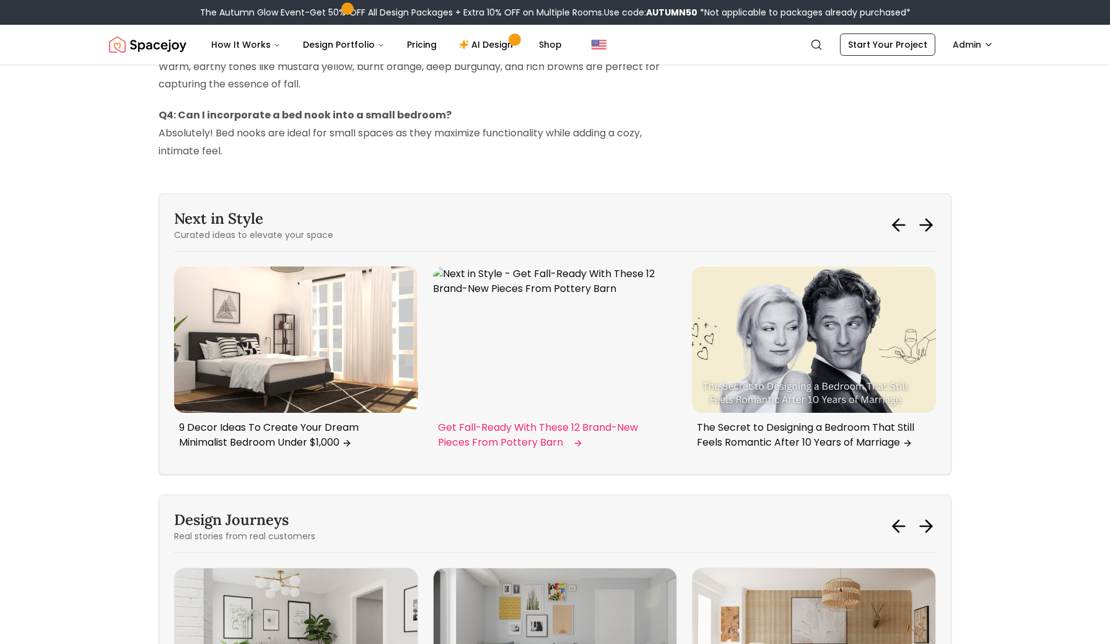
click at [510, 350] on img "3 / 6" at bounding box center [555, 339] width 244 height 146
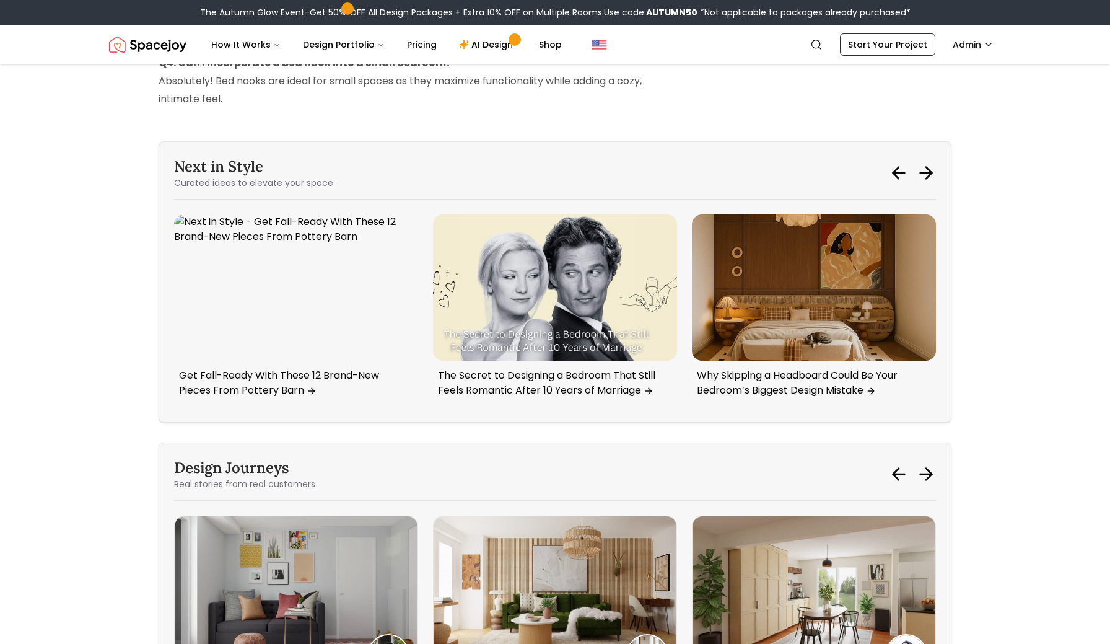
scroll to position [2578, 0]
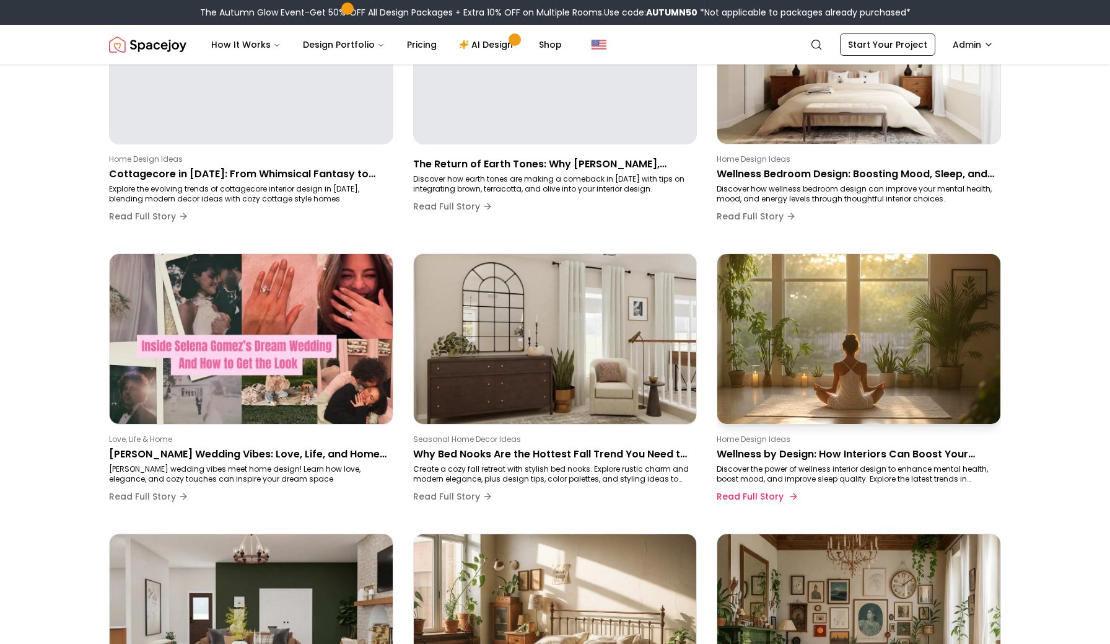
scroll to position [235, 0]
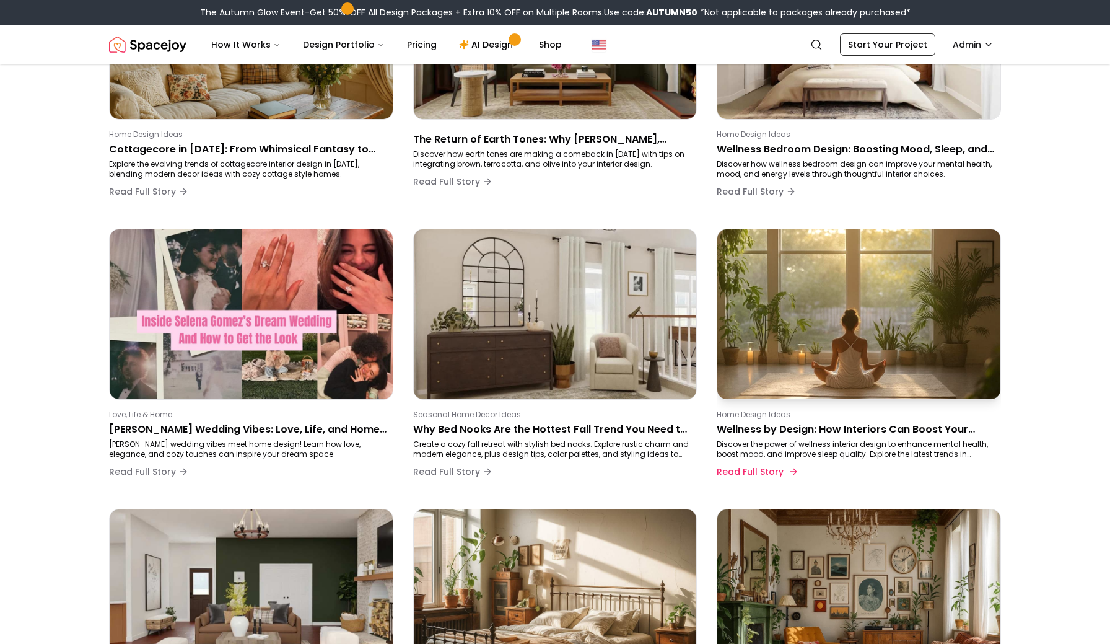
click at [841, 371] on img at bounding box center [859, 314] width 297 height 178
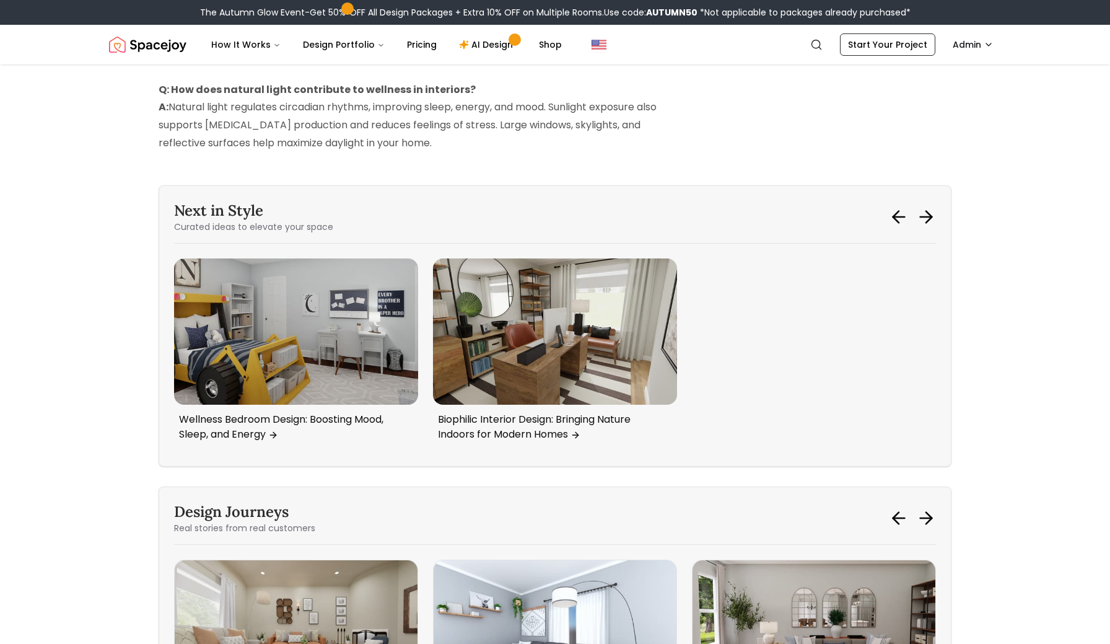
scroll to position [3542, 0]
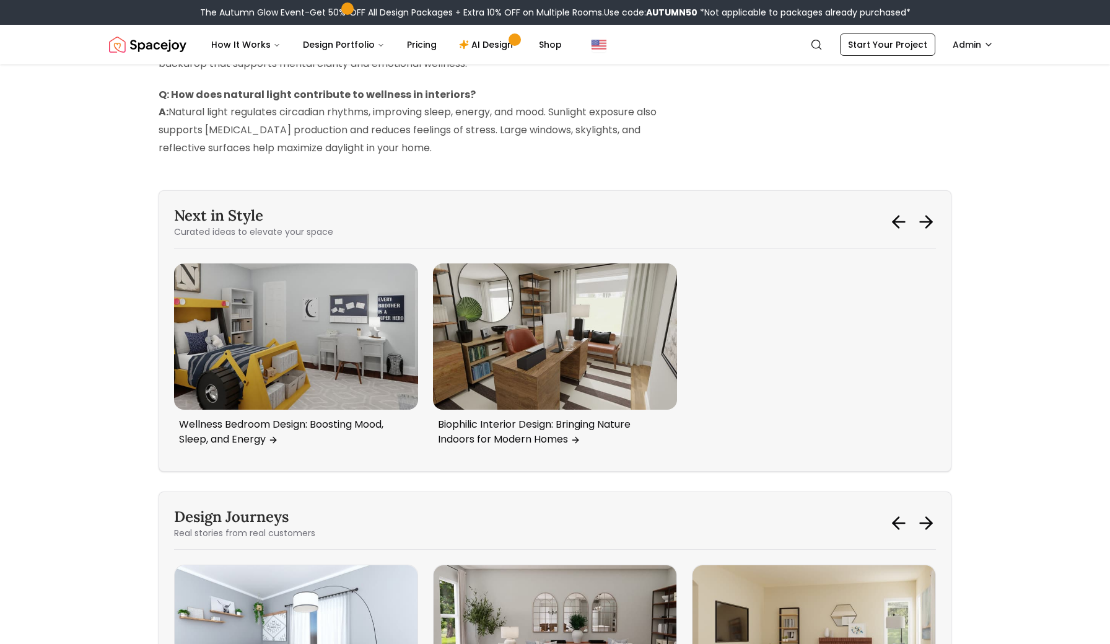
click at [861, 328] on div "Wellness Bedroom Design: Boosting Mood, Sleep, and Energy Biophilic Interior De…" at bounding box center [555, 359] width 762 height 193
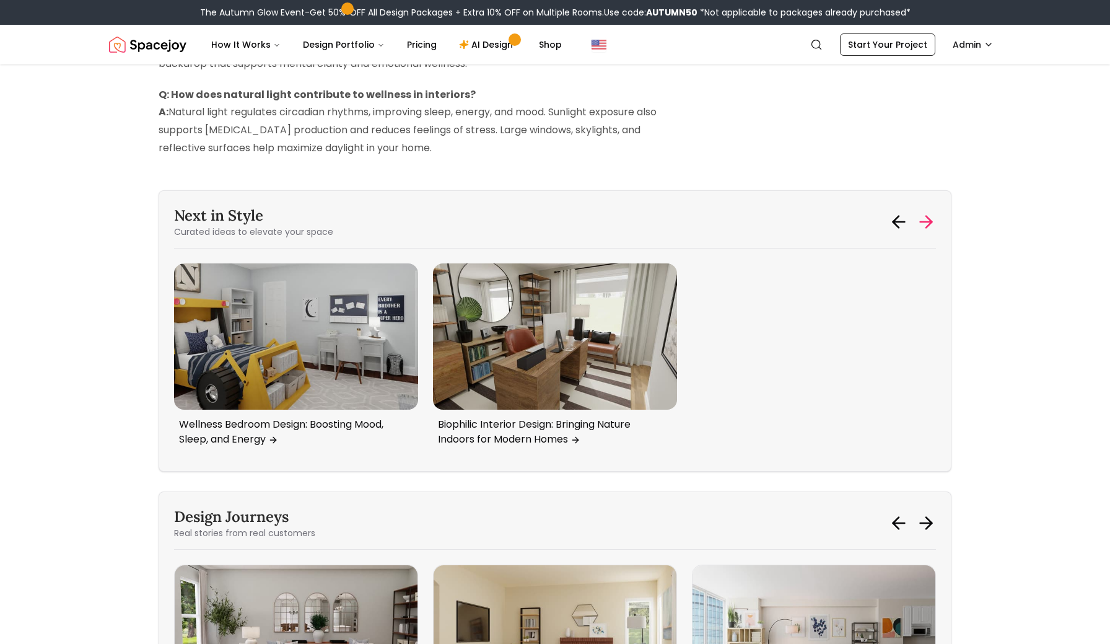
click at [933, 230] on icon at bounding box center [926, 222] width 20 height 20
click at [931, 232] on icon at bounding box center [926, 222] width 20 height 20
click at [893, 228] on icon at bounding box center [896, 222] width 6 height 12
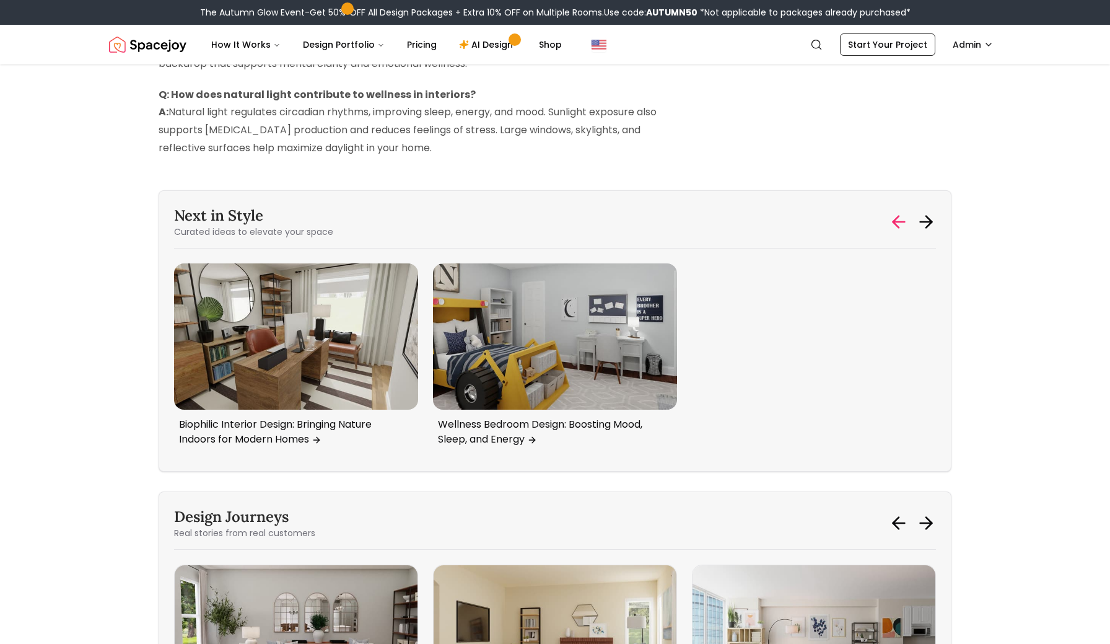
click at [893, 232] on icon at bounding box center [899, 222] width 20 height 20
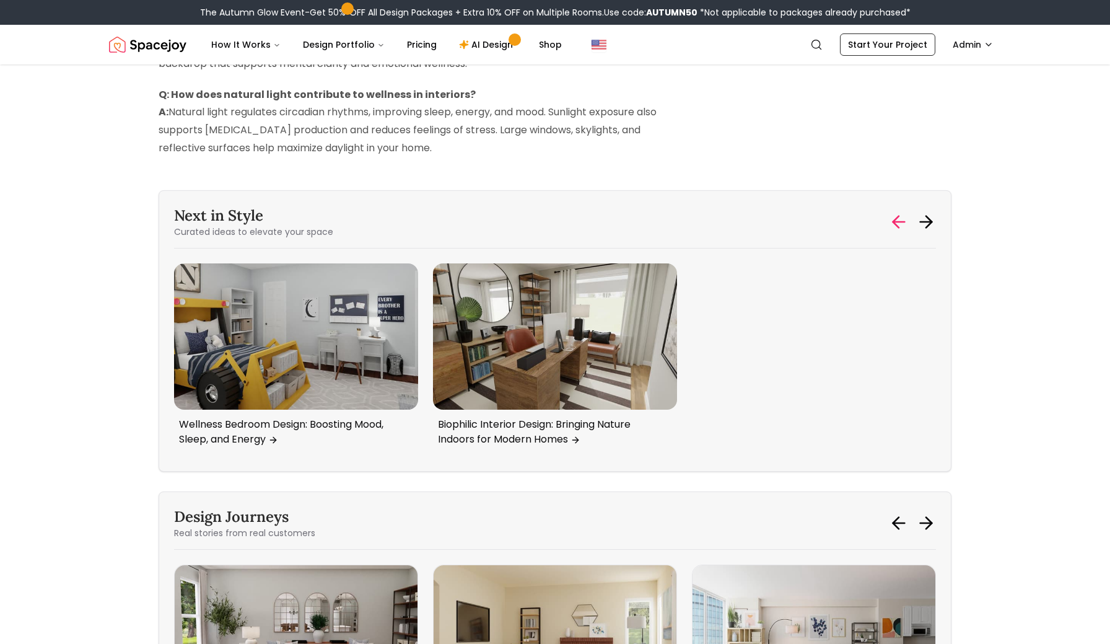
click at [893, 232] on icon at bounding box center [899, 222] width 20 height 20
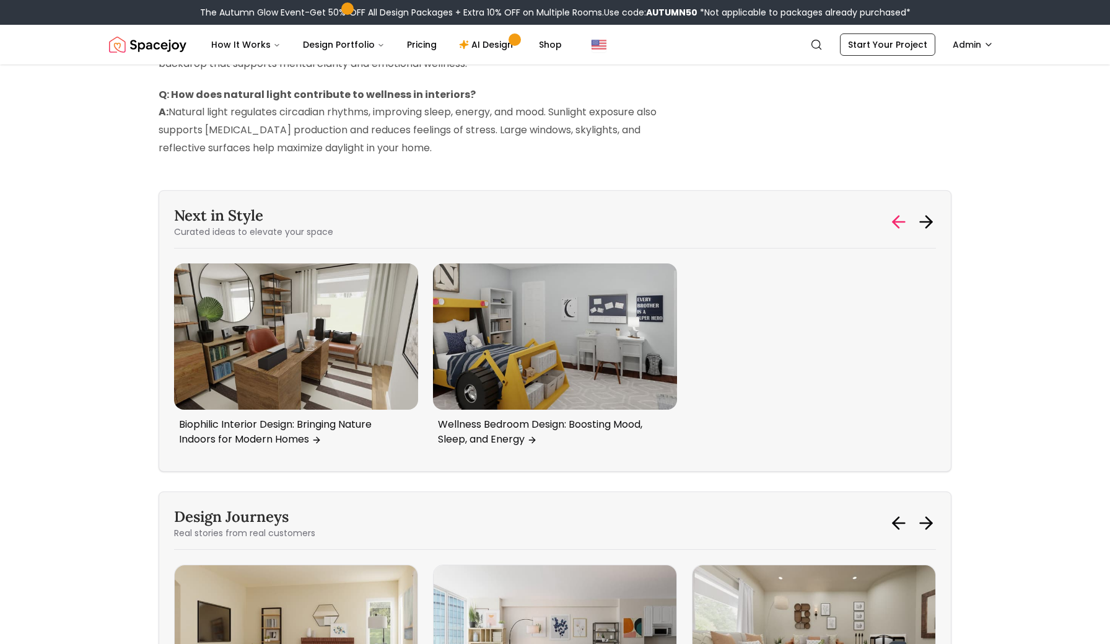
click at [893, 232] on icon at bounding box center [899, 222] width 20 height 20
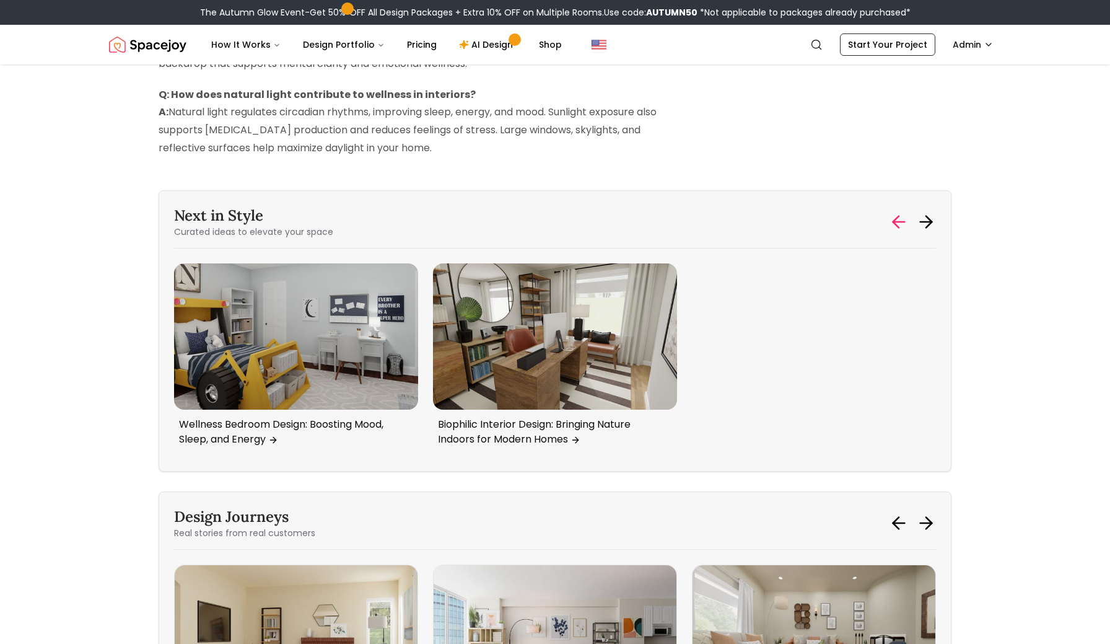
click at [893, 232] on icon at bounding box center [899, 222] width 20 height 20
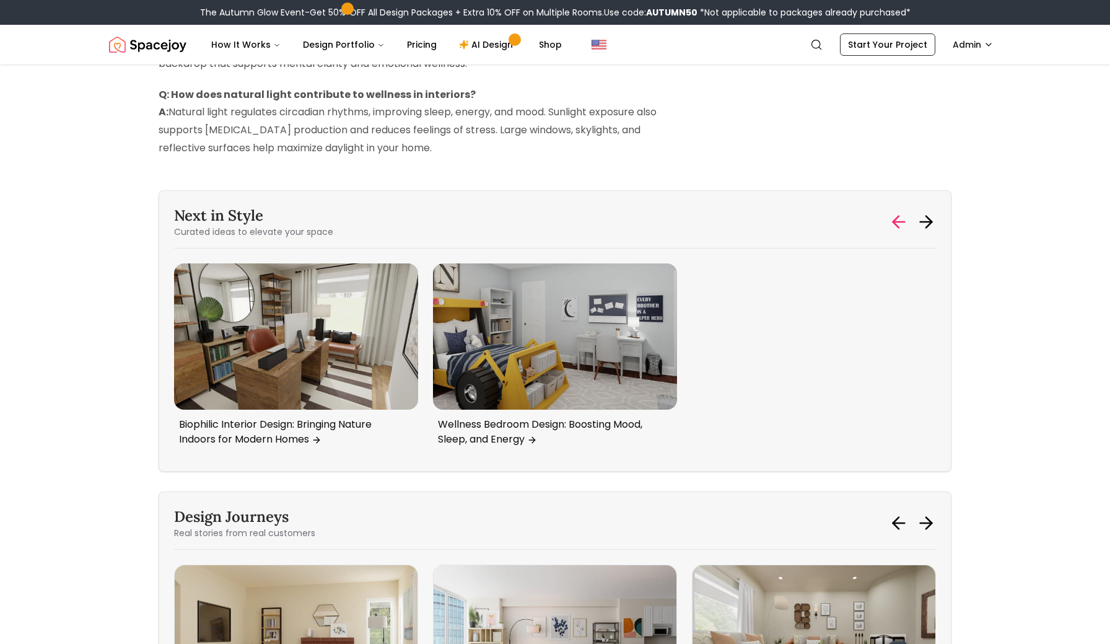
click at [893, 232] on icon at bounding box center [899, 222] width 20 height 20
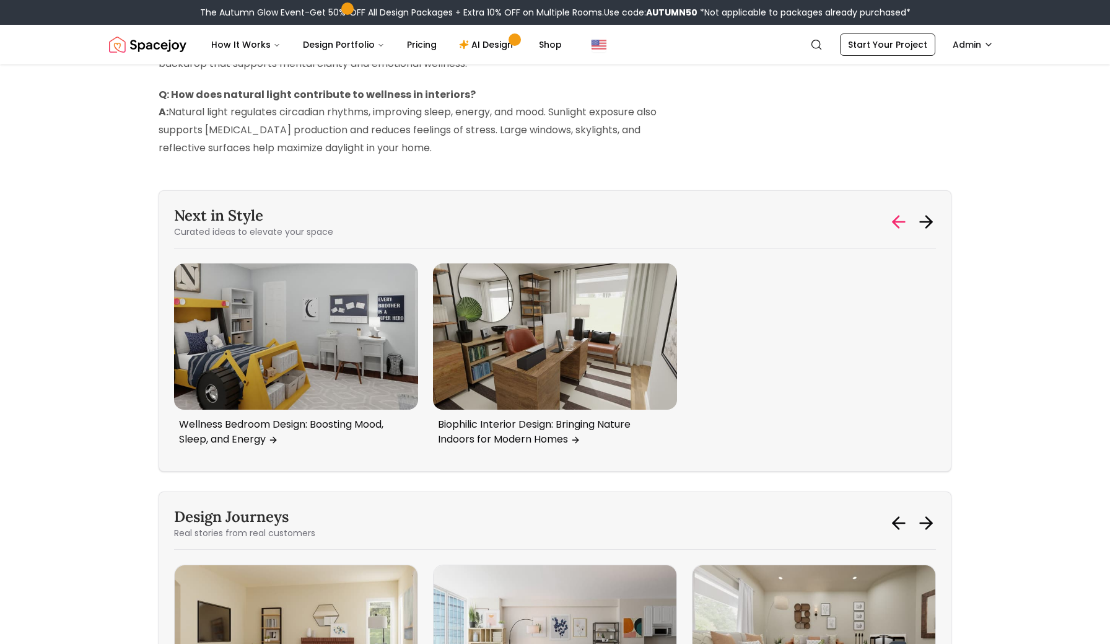
click at [893, 232] on icon at bounding box center [899, 222] width 20 height 20
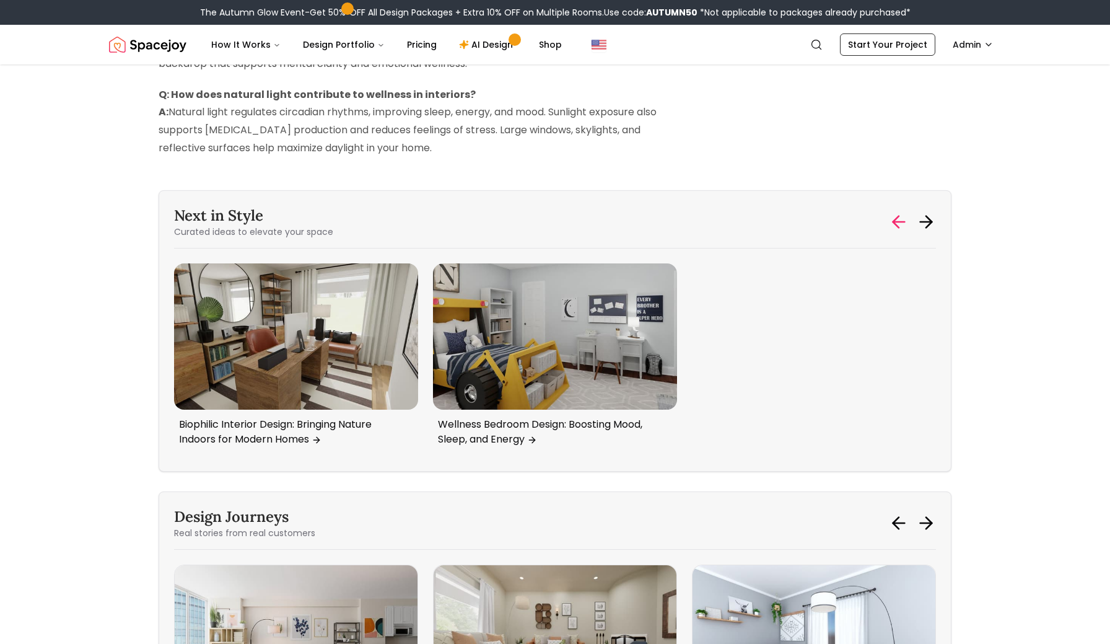
click at [893, 232] on icon at bounding box center [899, 222] width 20 height 20
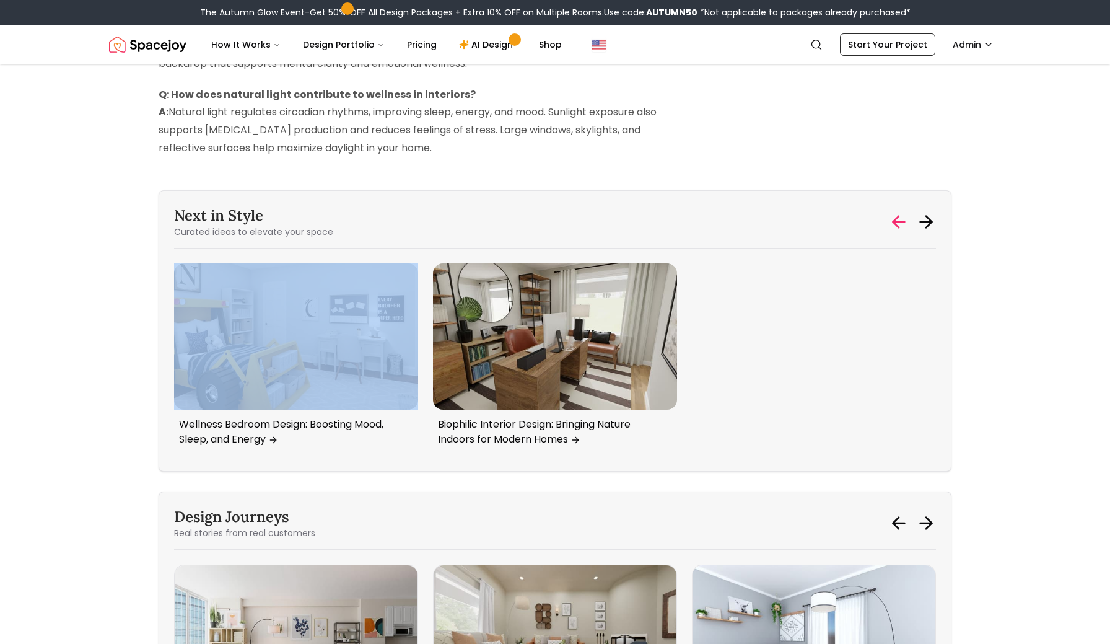
click at [893, 232] on icon at bounding box center [899, 222] width 20 height 20
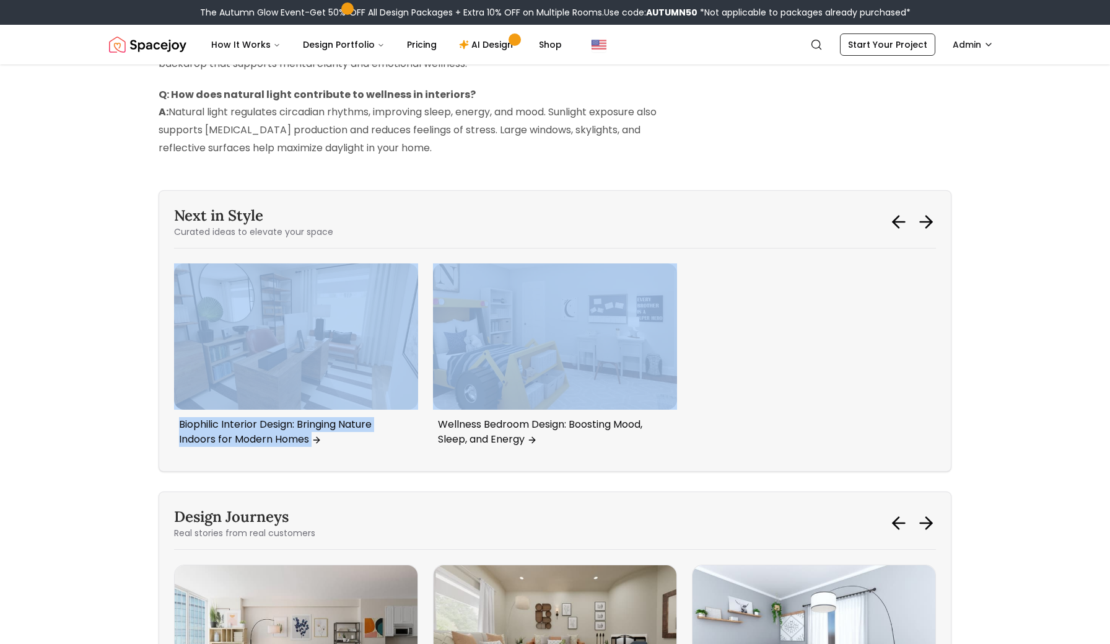
click at [853, 331] on div "Biophilic Interior Design: Bringing Nature Indoors for Modern Homes Wellness Be…" at bounding box center [555, 359] width 762 height 193
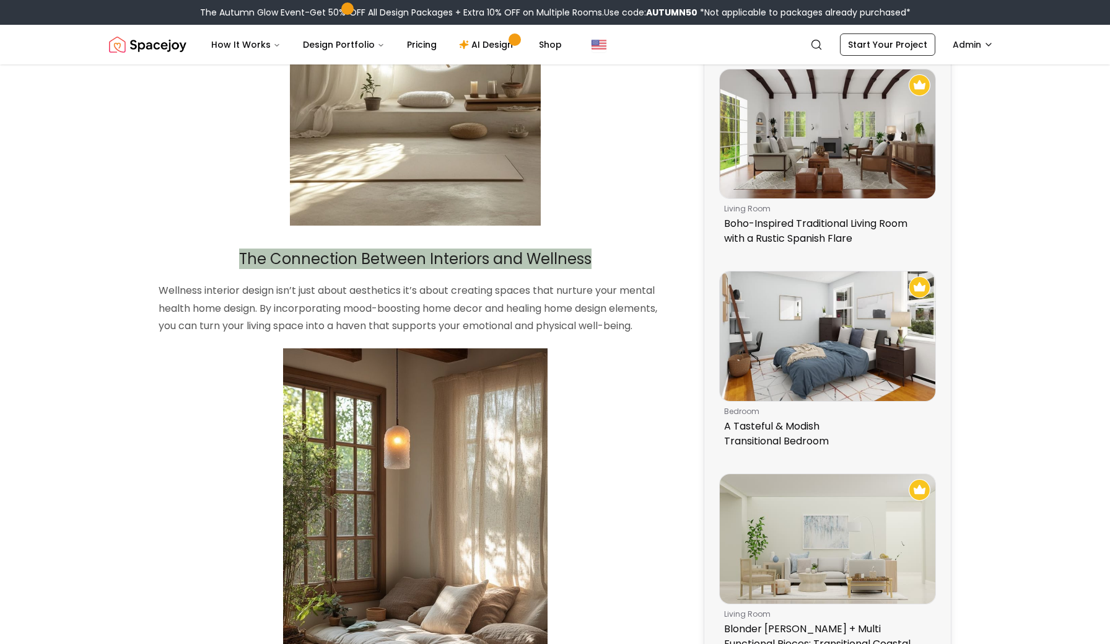
scroll to position [423, 0]
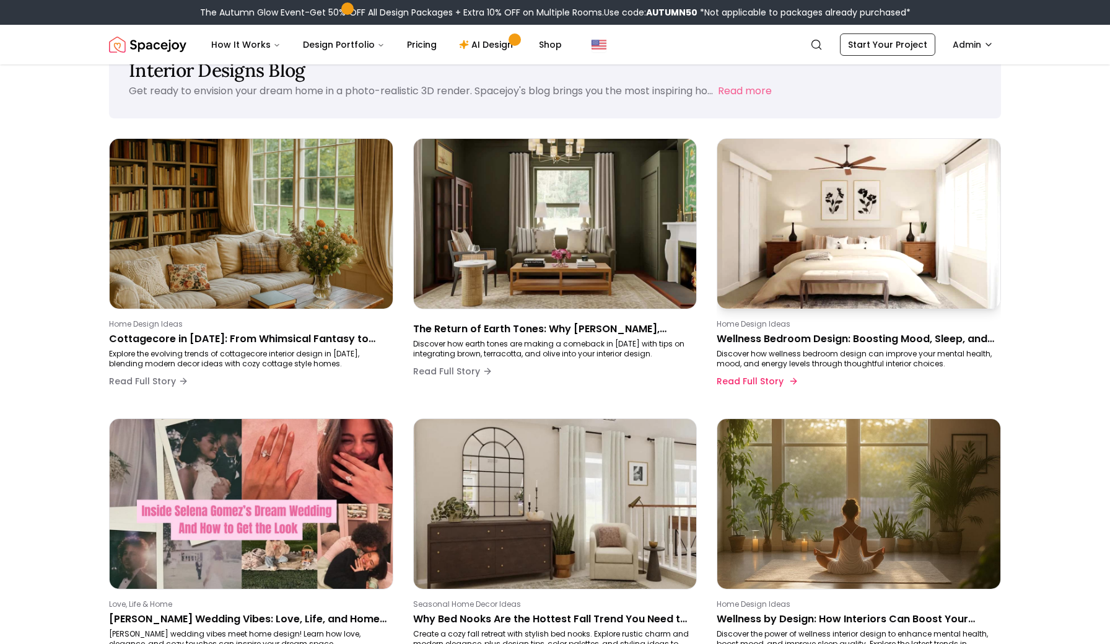
scroll to position [11, 0]
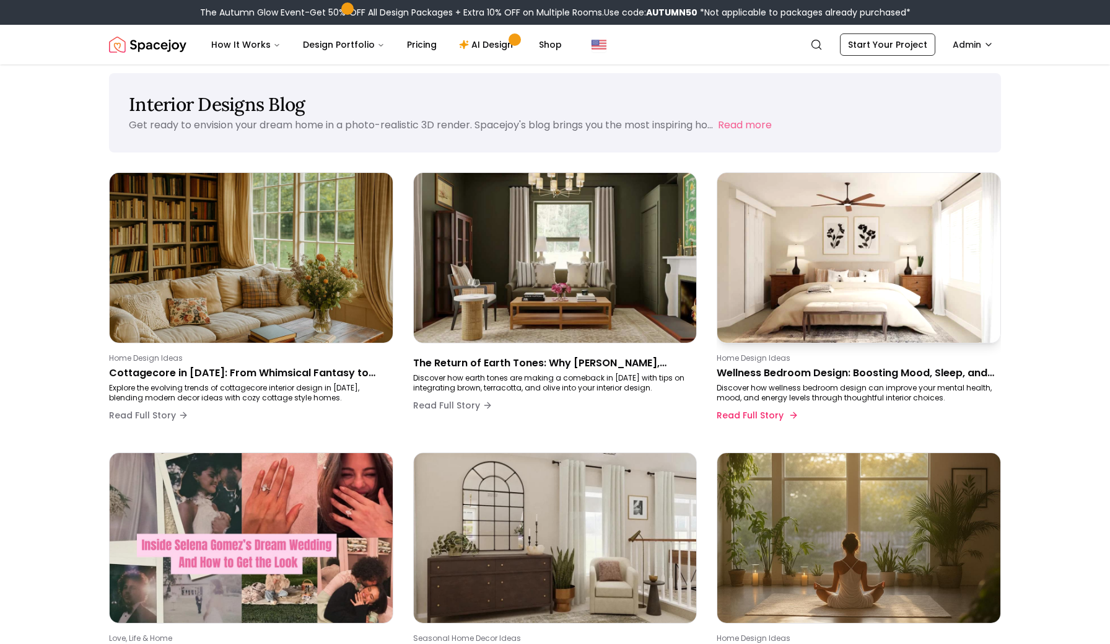
click at [778, 367] on p "Wellness Bedroom Design: Boosting Mood, Sleep, and Energy" at bounding box center [856, 373] width 279 height 15
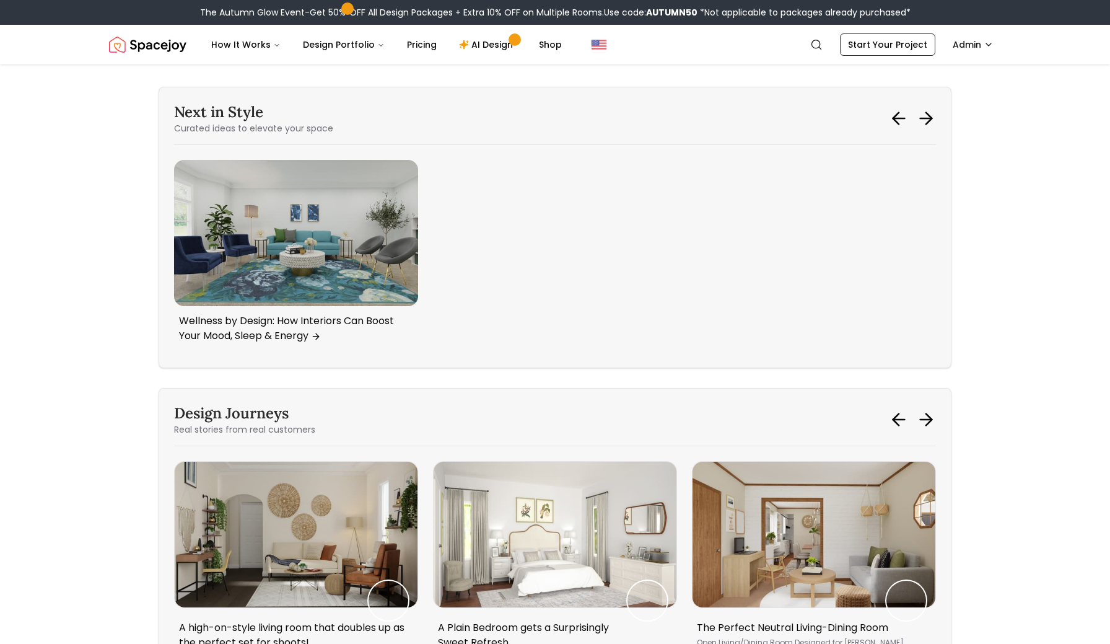
scroll to position [2876, 0]
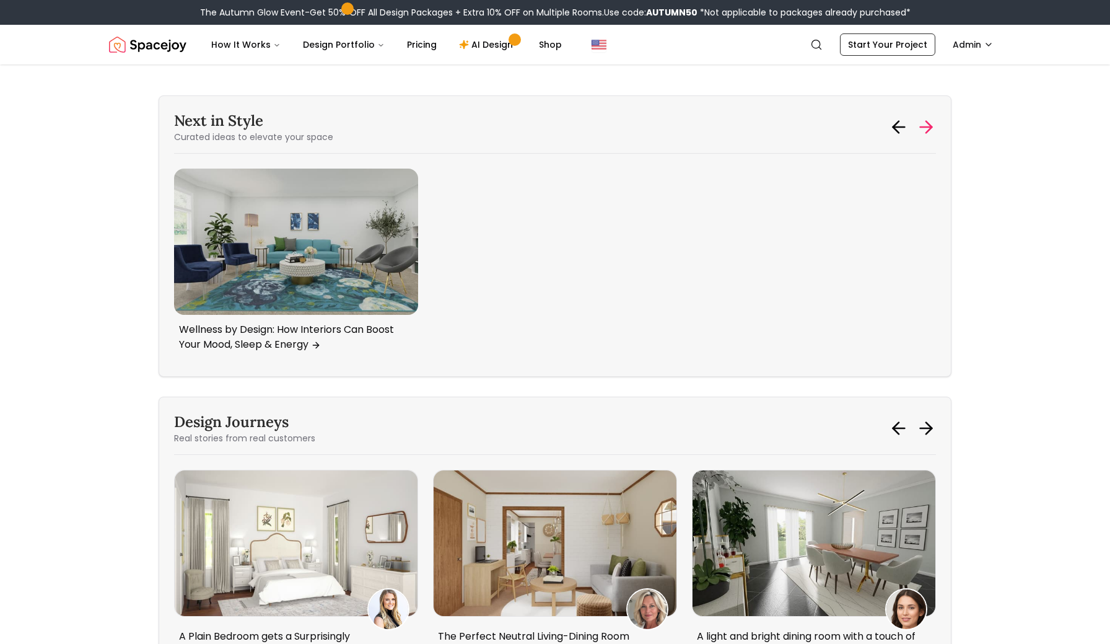
click at [926, 127] on icon at bounding box center [927, 127] width 12 height 0
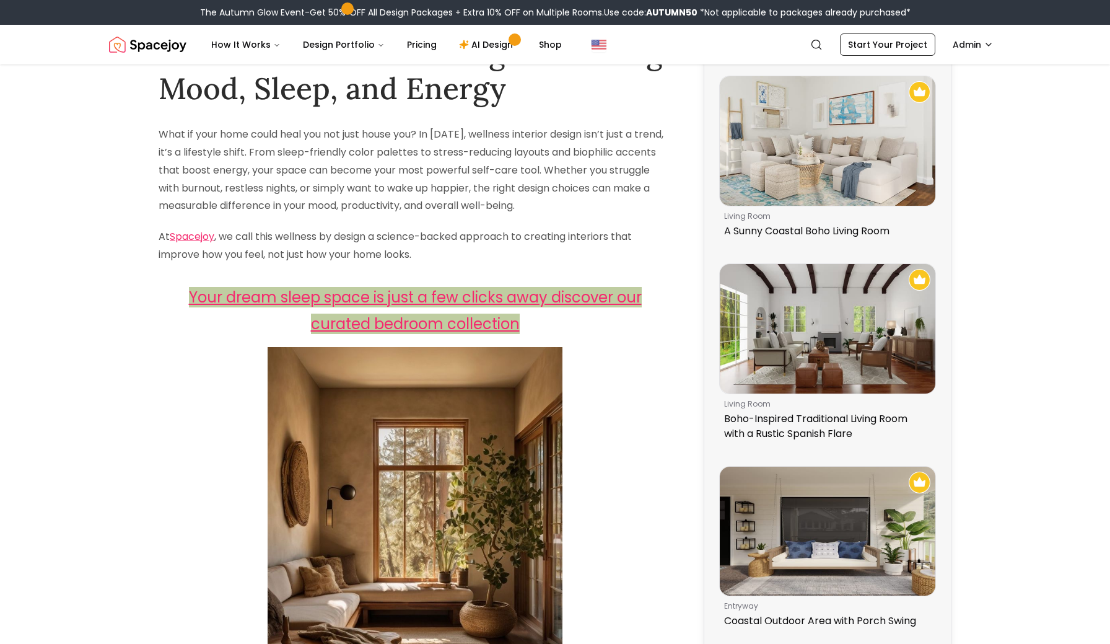
scroll to position [0, 0]
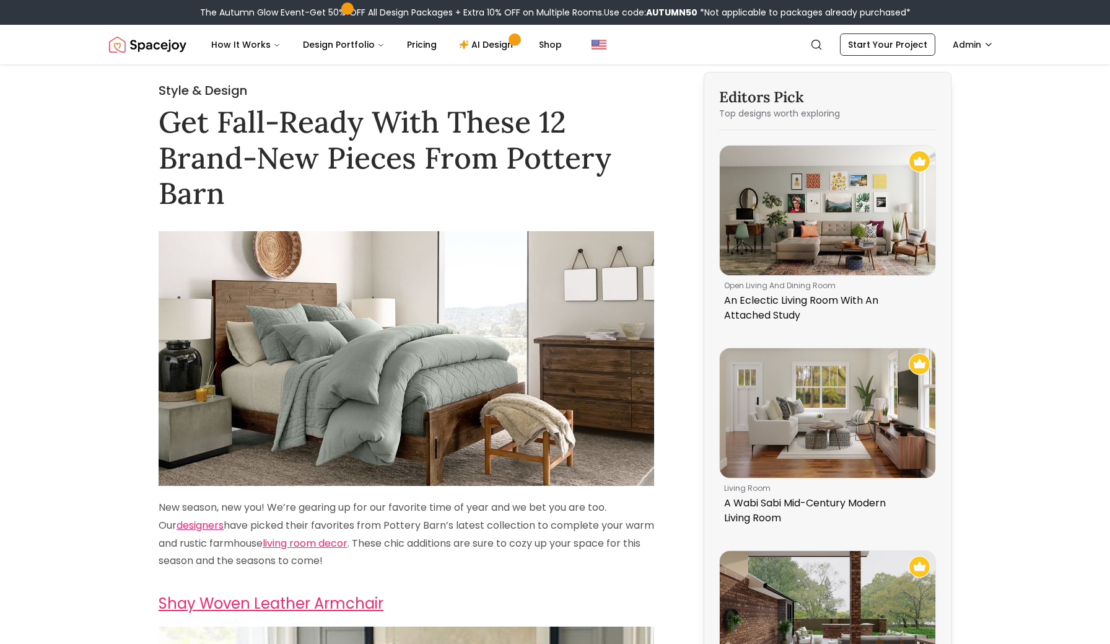
scroll to position [27, 0]
